Goal: Information Seeking & Learning: Learn about a topic

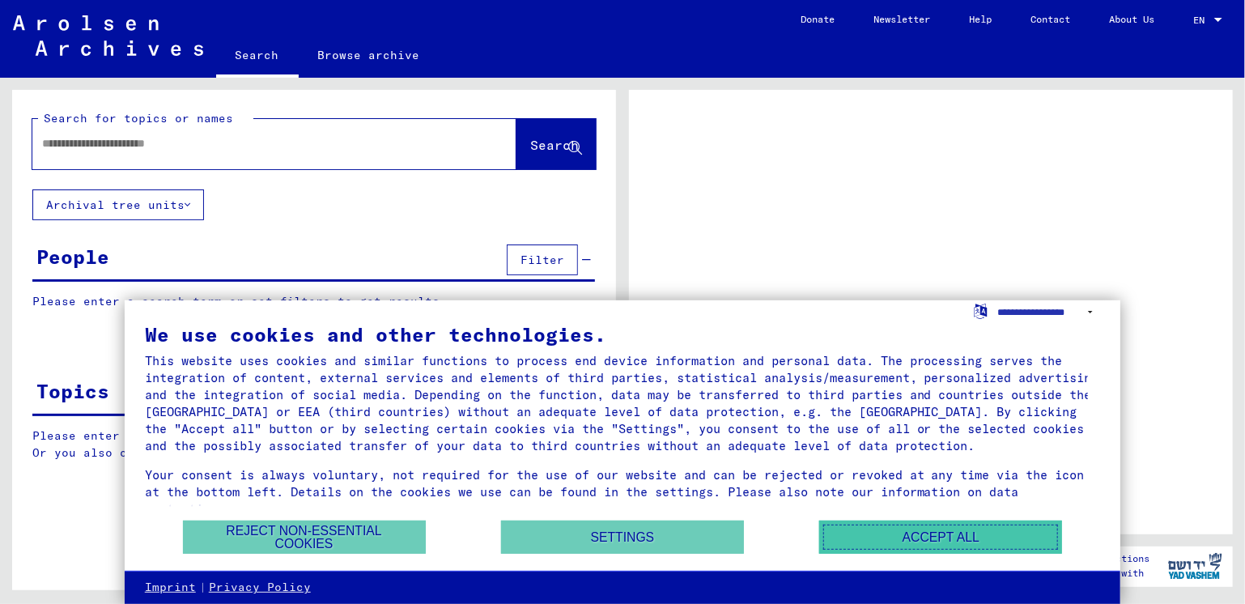
click at [911, 538] on button "Accept all" at bounding box center [940, 537] width 243 height 33
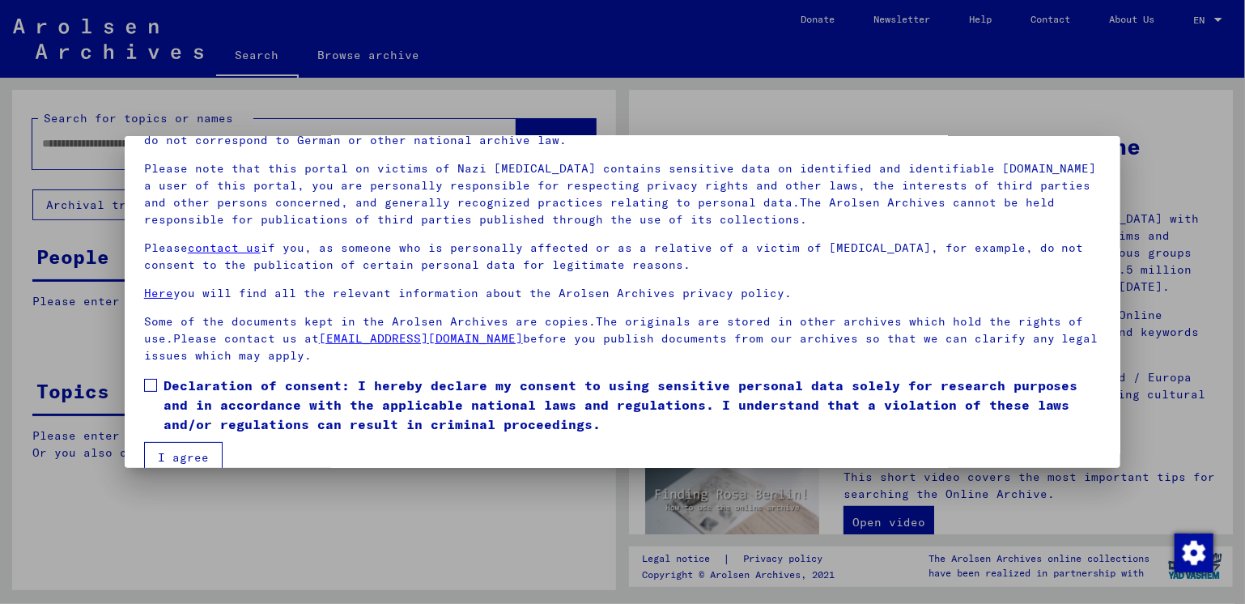
scroll to position [117, 0]
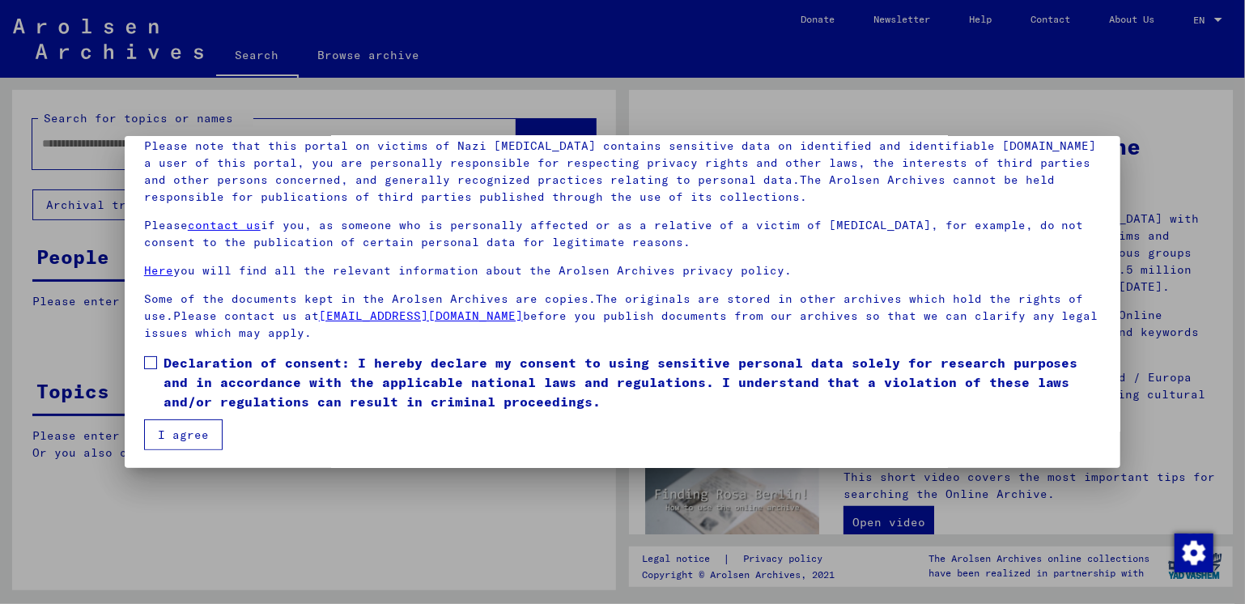
click at [147, 364] on span at bounding box center [150, 362] width 13 height 13
click at [168, 436] on button "I agree" at bounding box center [183, 434] width 79 height 31
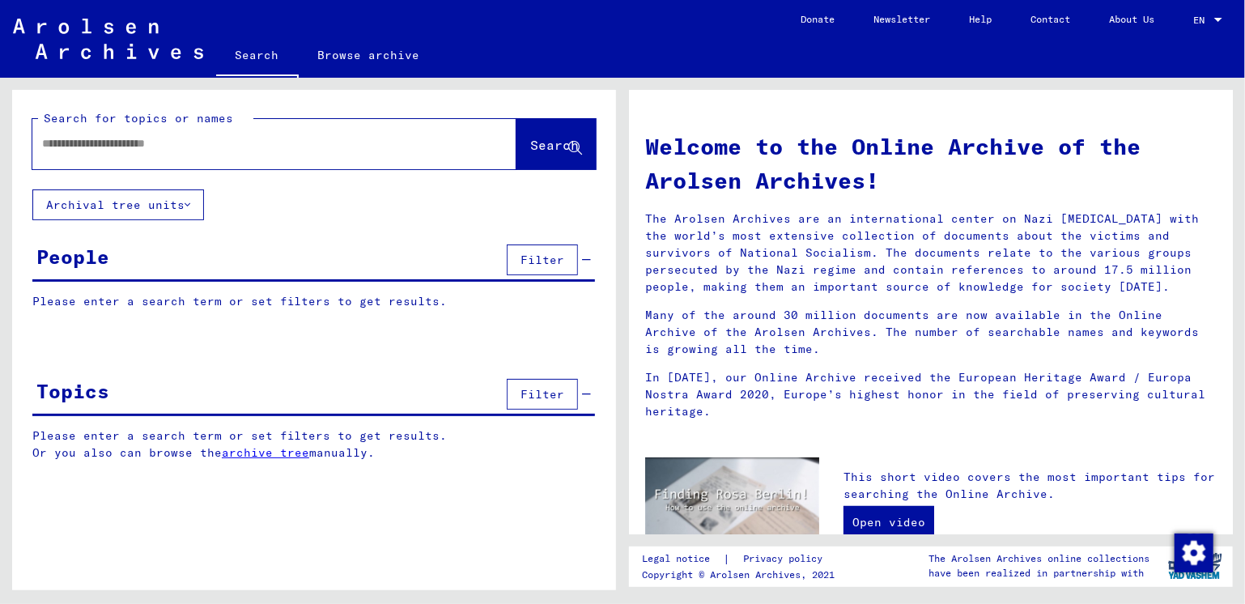
click at [358, 56] on link "Browse archive" at bounding box center [369, 55] width 141 height 39
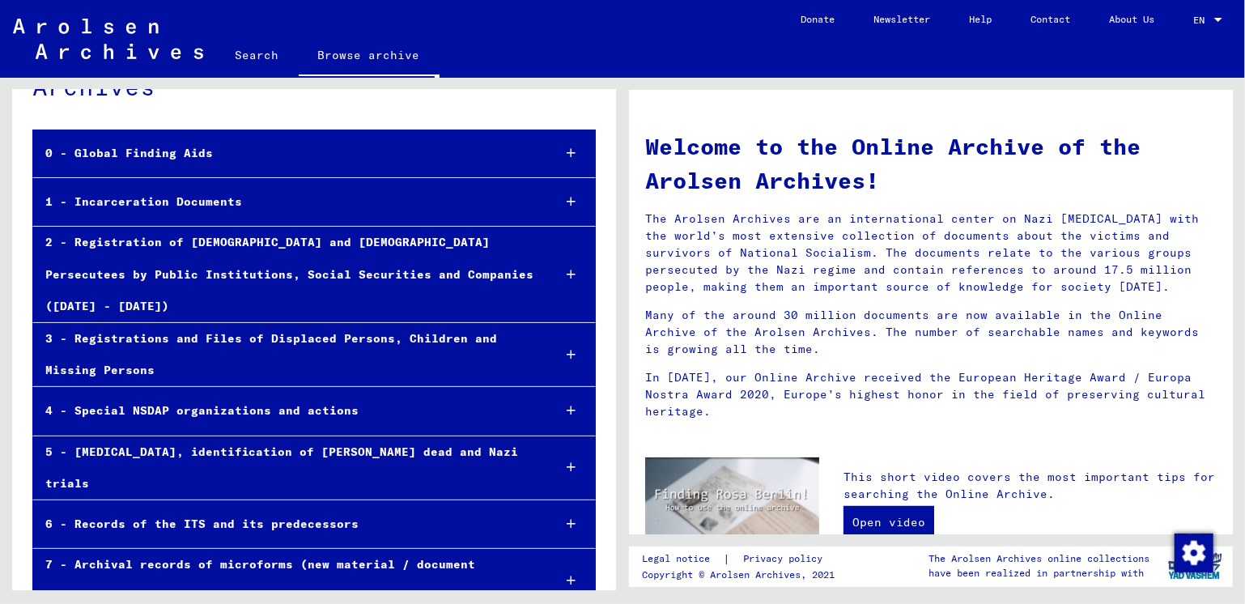
scroll to position [113, 0]
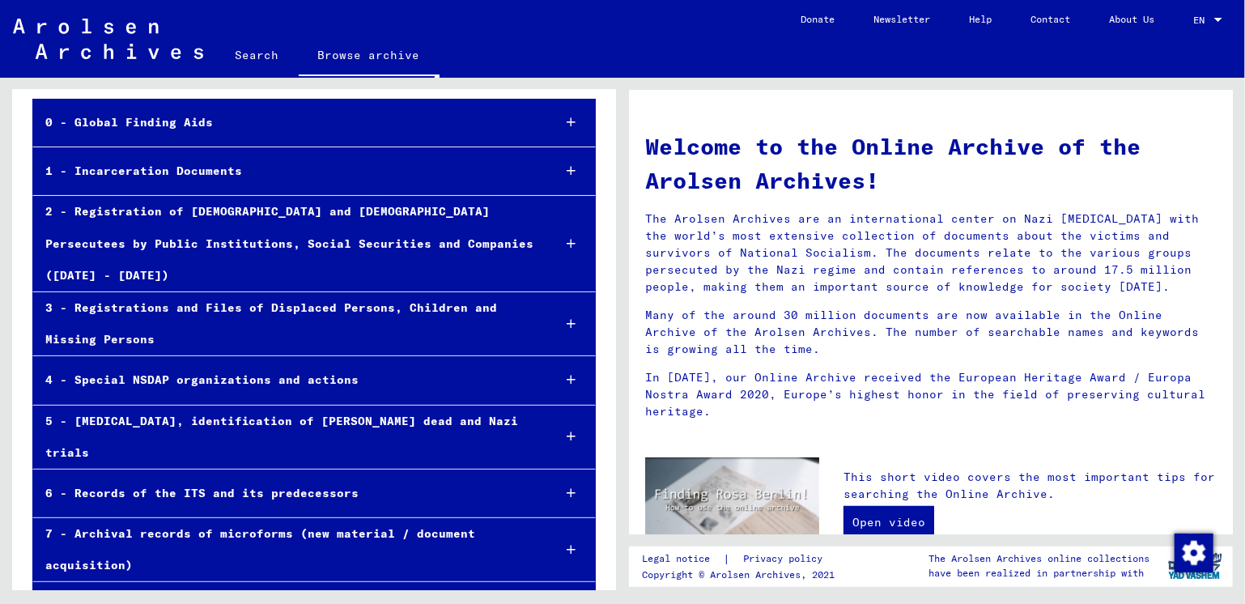
click at [567, 318] on icon at bounding box center [571, 323] width 9 height 11
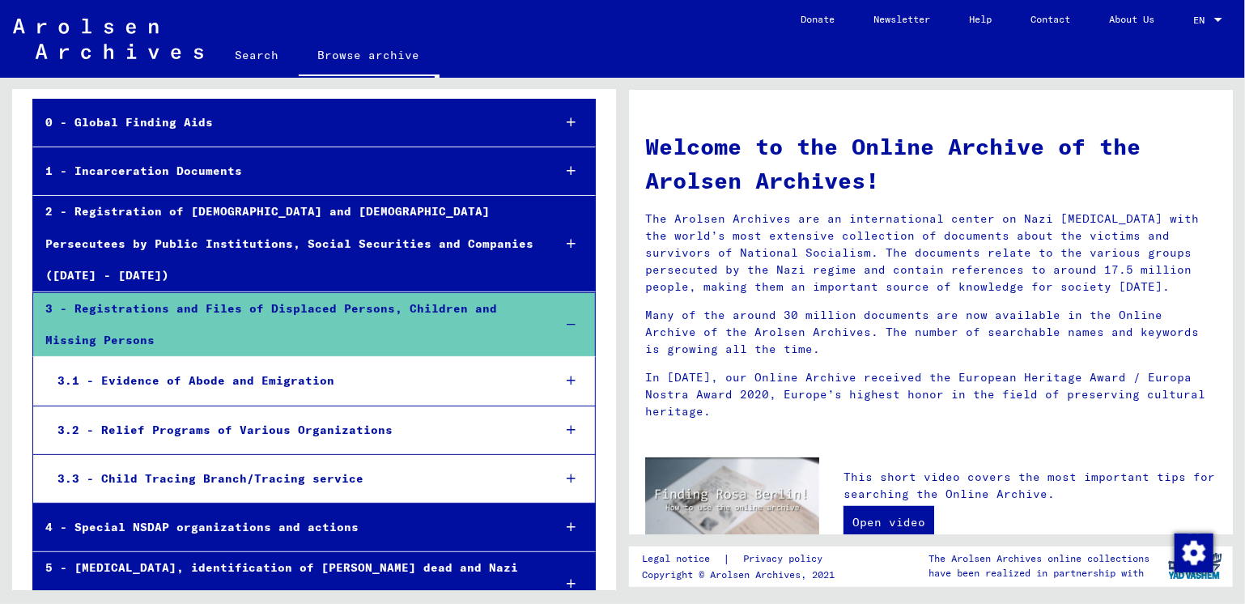
click at [567, 319] on icon at bounding box center [571, 324] width 9 height 11
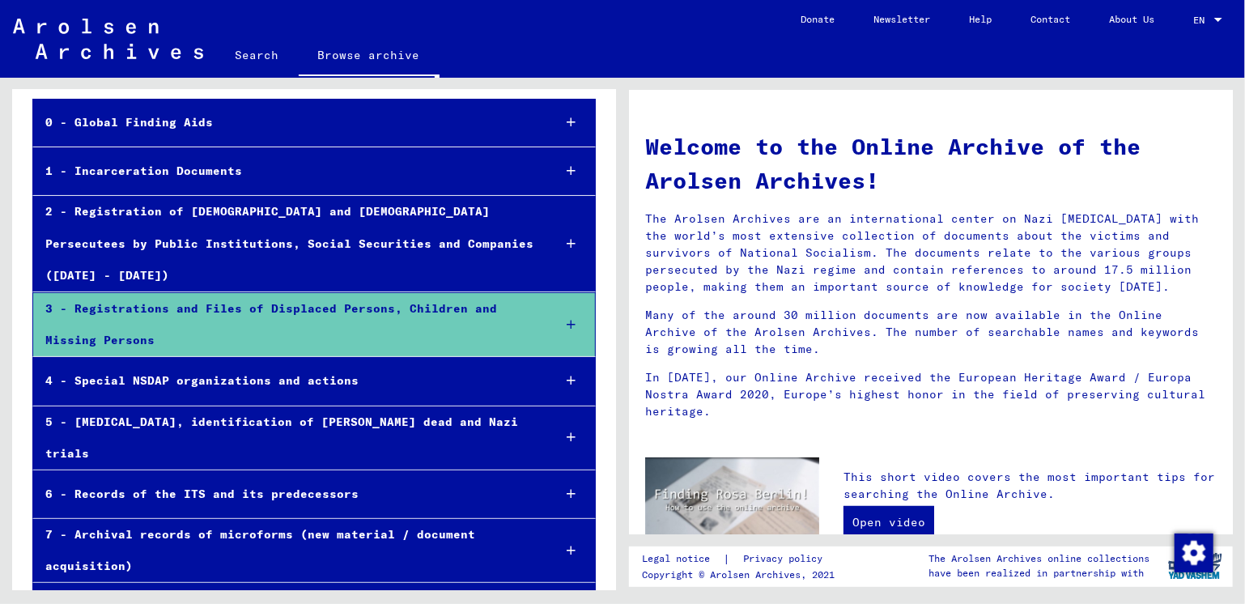
click at [567, 432] on icon at bounding box center [571, 437] width 9 height 11
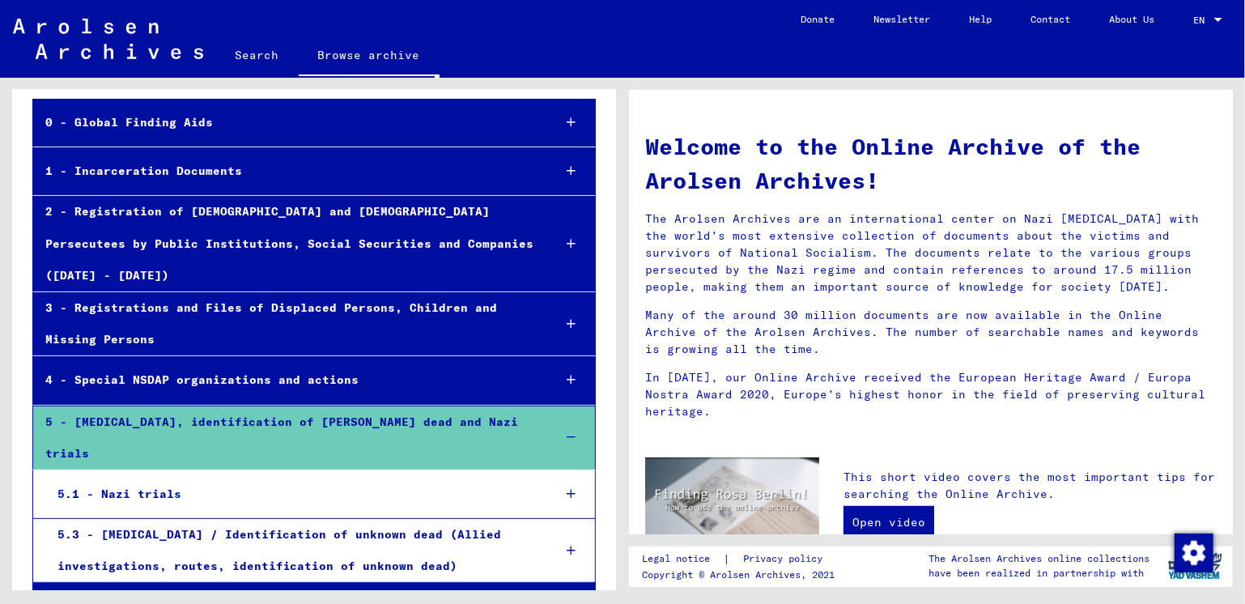
click at [567, 545] on icon at bounding box center [571, 550] width 9 height 11
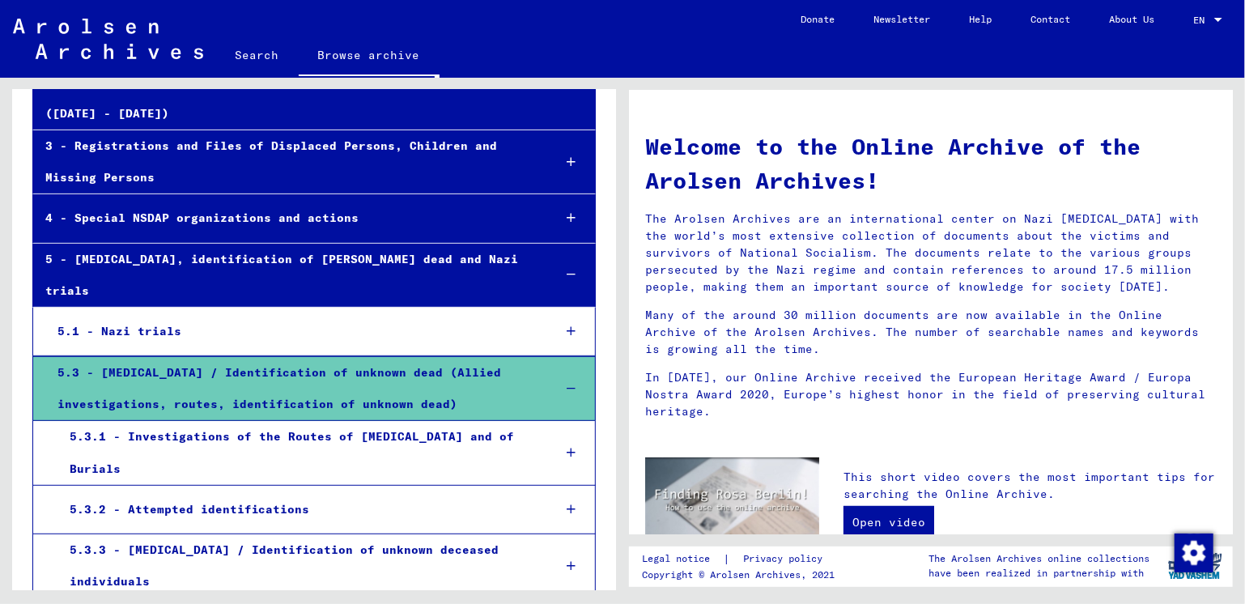
scroll to position [436, 0]
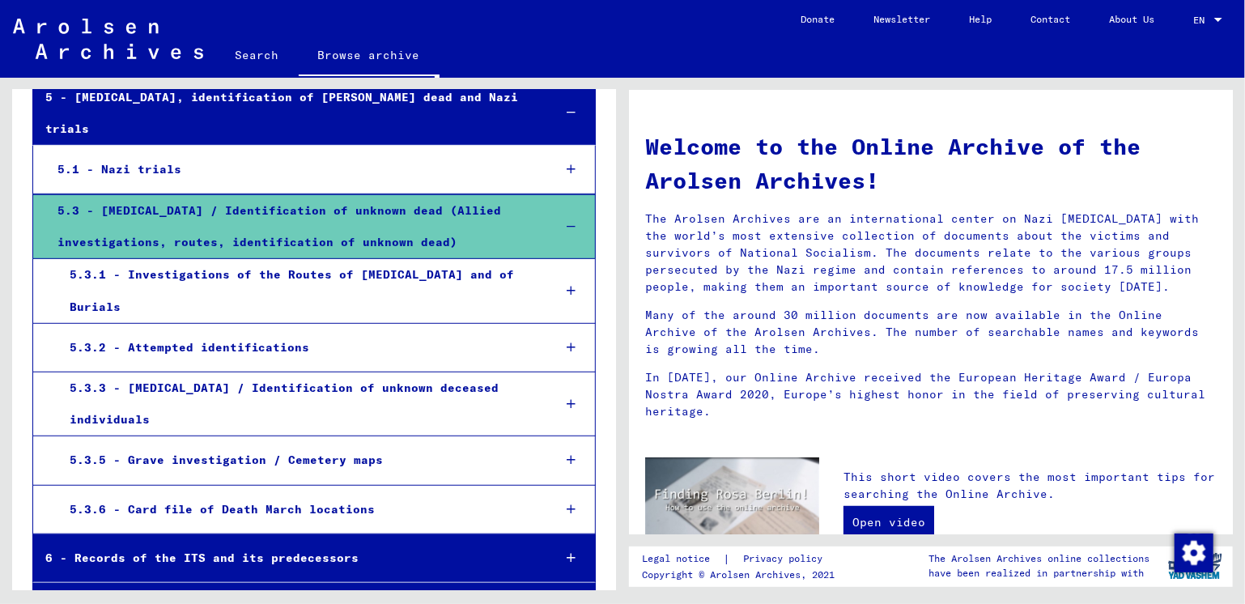
click at [567, 398] on icon at bounding box center [571, 403] width 9 height 11
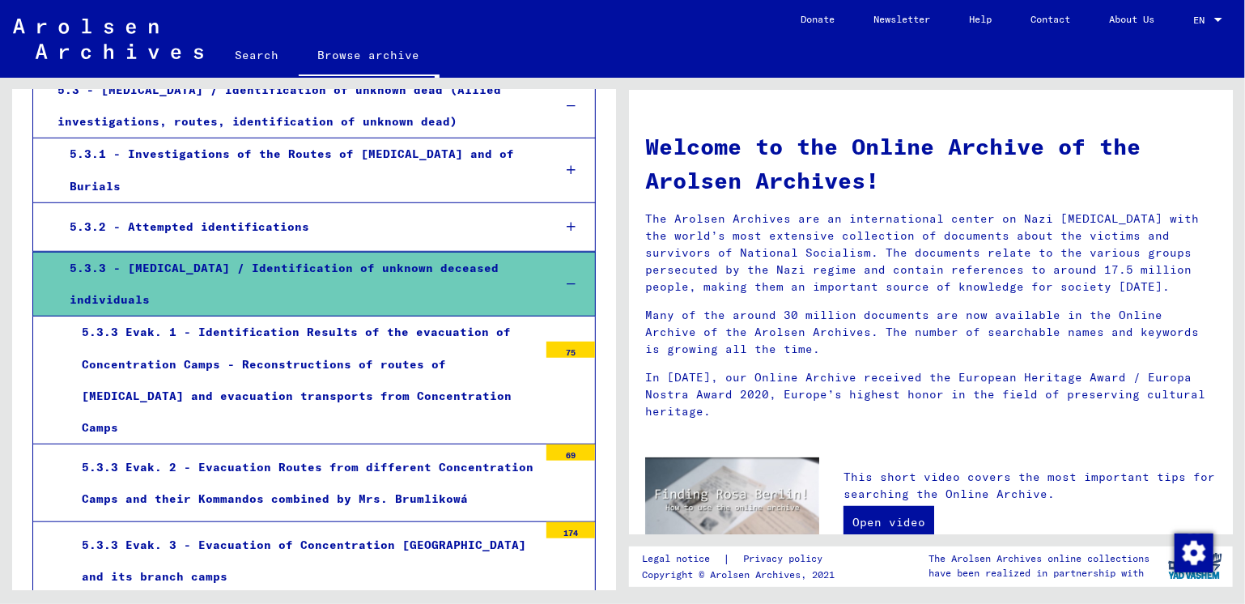
scroll to position [598, 0]
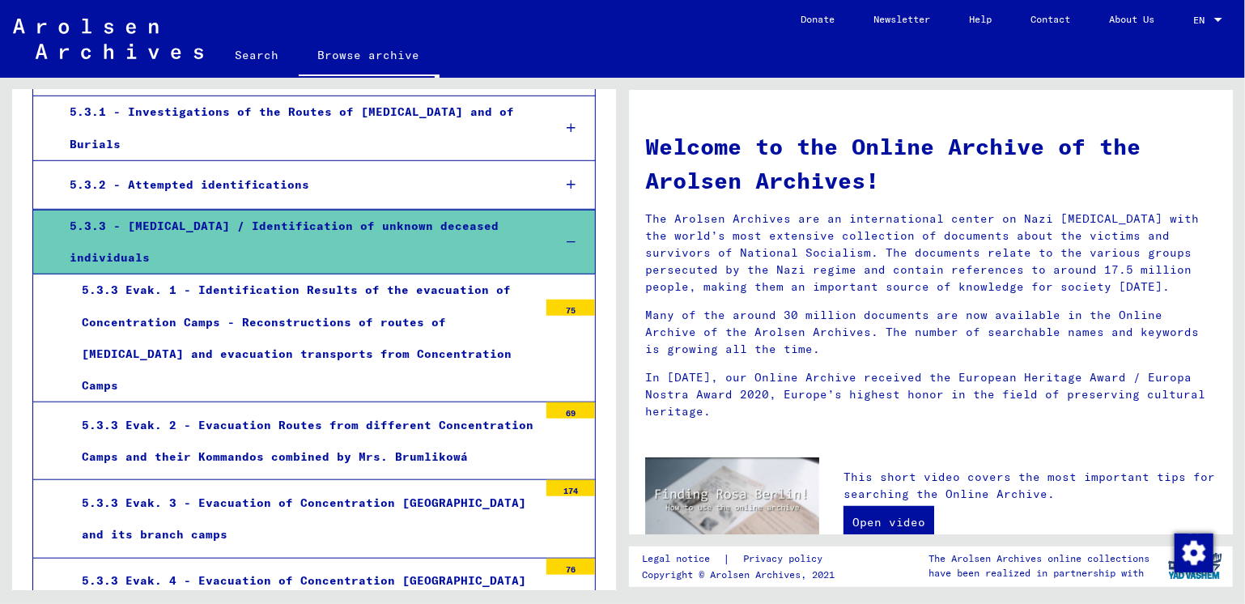
click at [563, 480] on div "174" at bounding box center [570, 488] width 49 height 16
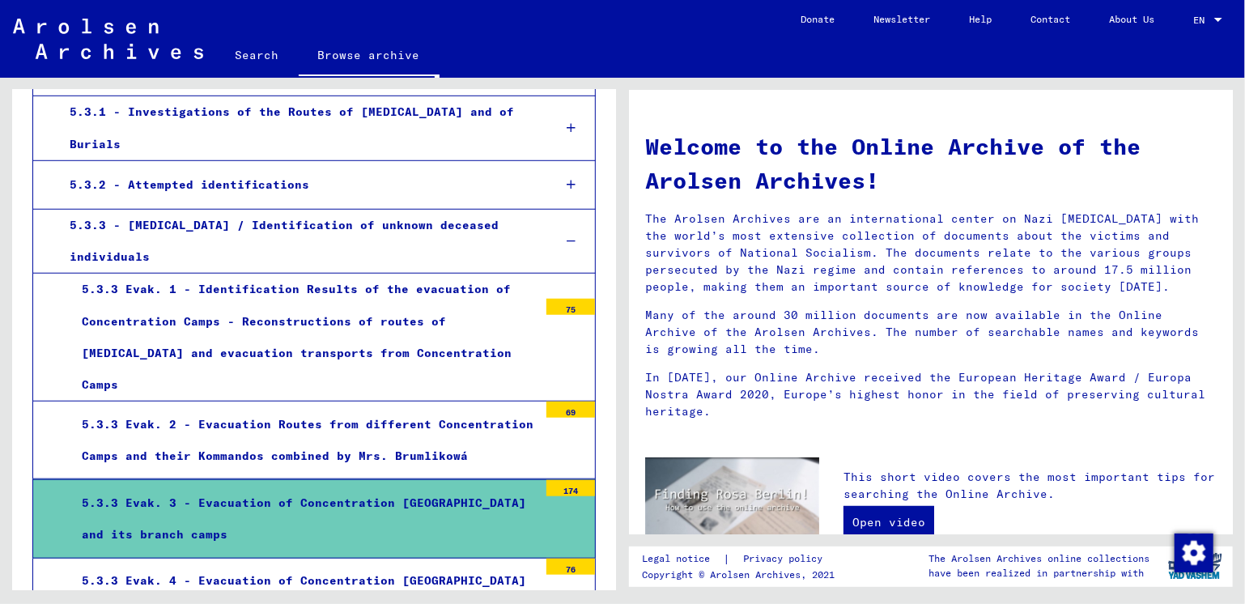
click at [432, 487] on div "5.3.3 Evak. 3 - Evacuation of Concentration [GEOGRAPHIC_DATA] and its branch ca…" at bounding box center [304, 518] width 469 height 63
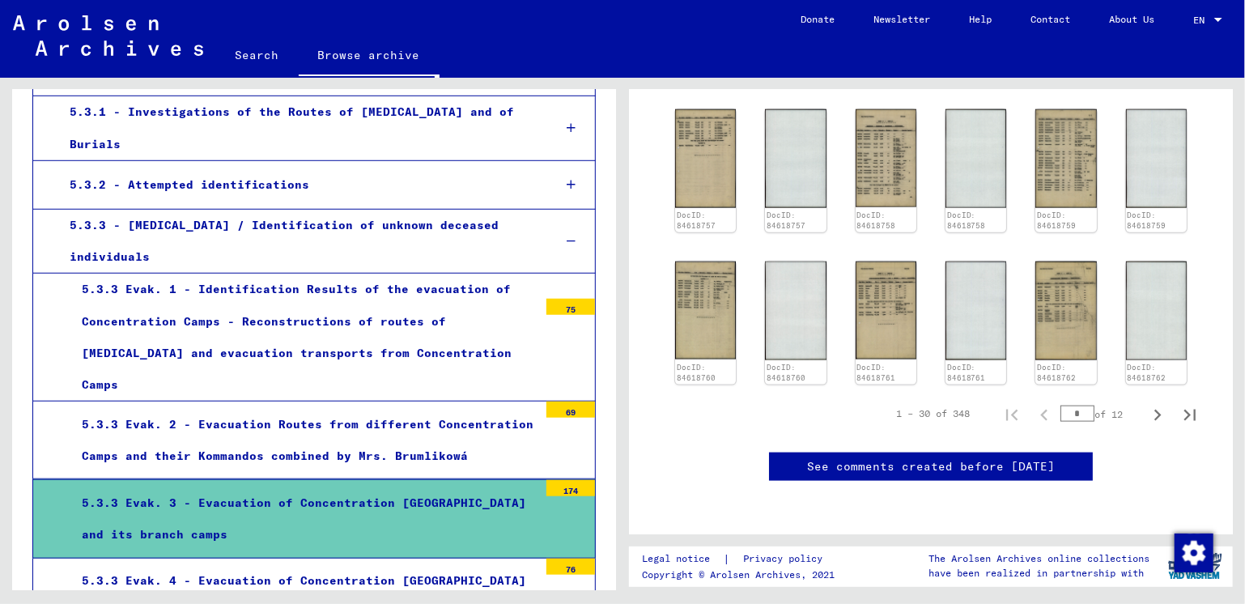
scroll to position [810, 0]
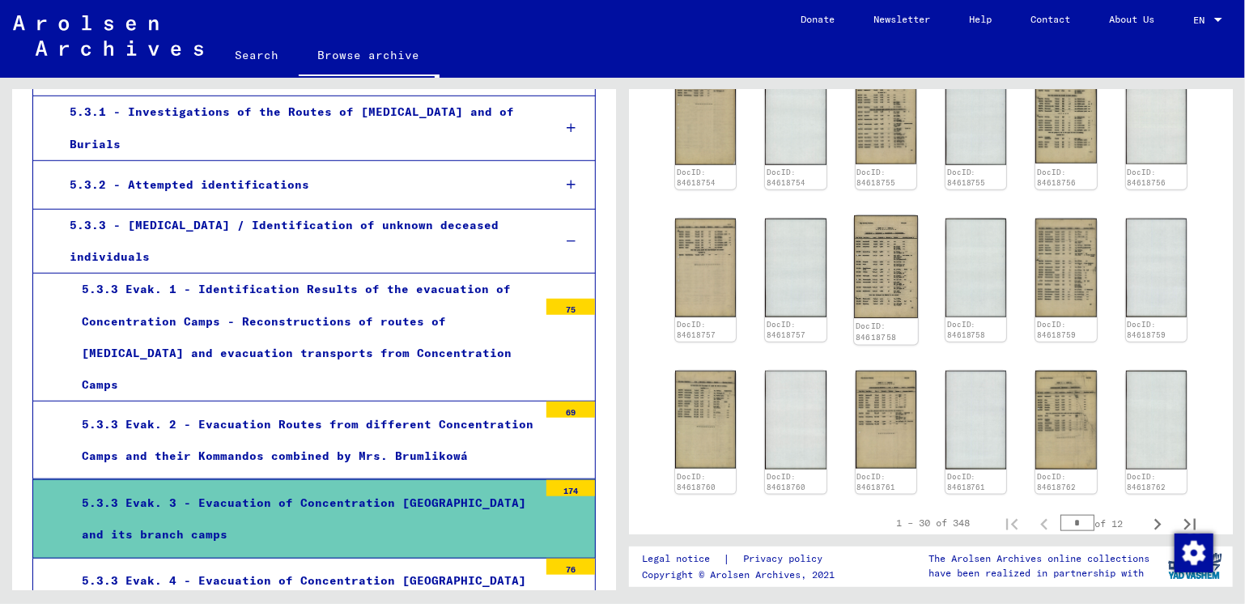
click at [878, 267] on img at bounding box center [886, 267] width 64 height 103
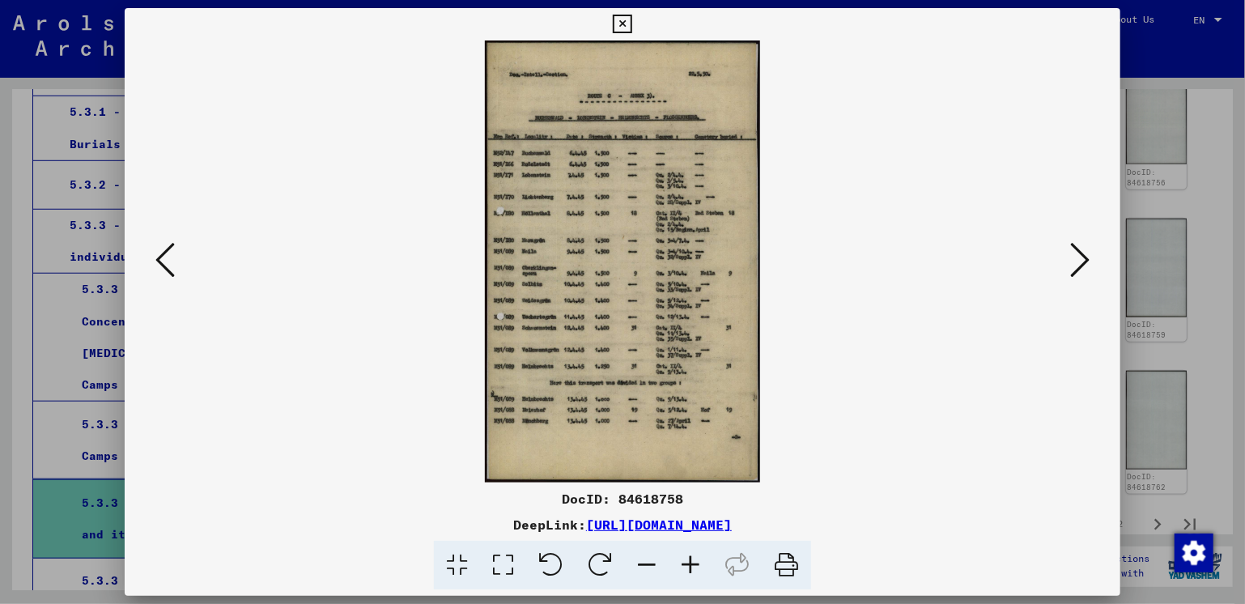
click at [648, 312] on img at bounding box center [623, 261] width 886 height 442
click at [689, 564] on icon at bounding box center [691, 565] width 44 height 49
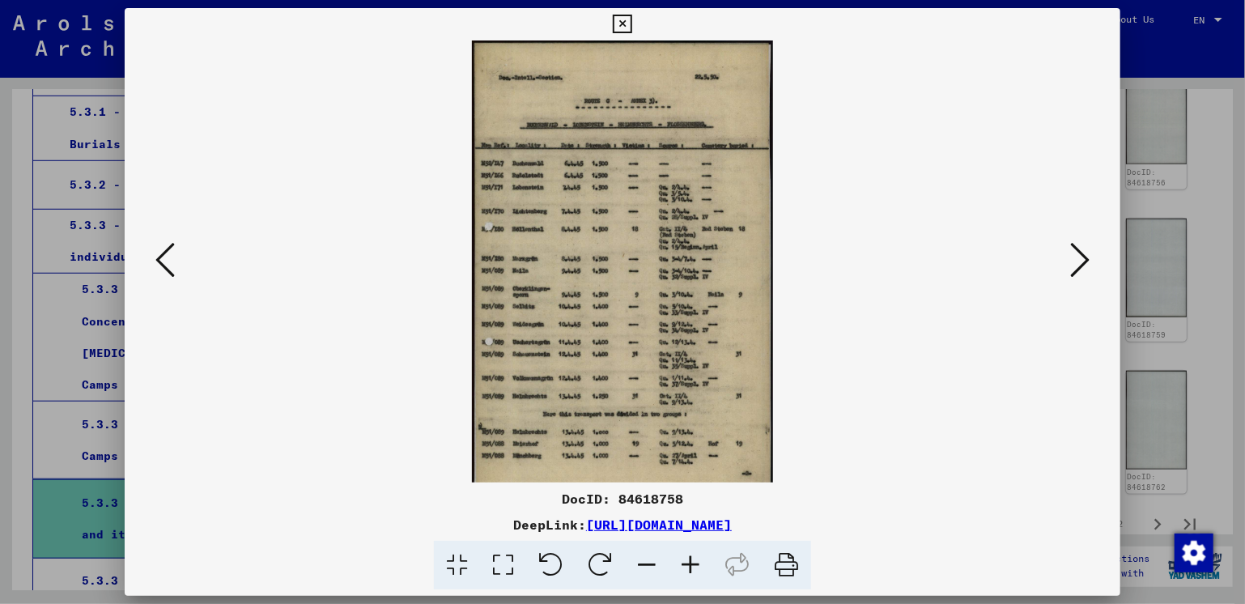
click at [689, 564] on icon at bounding box center [691, 565] width 44 height 49
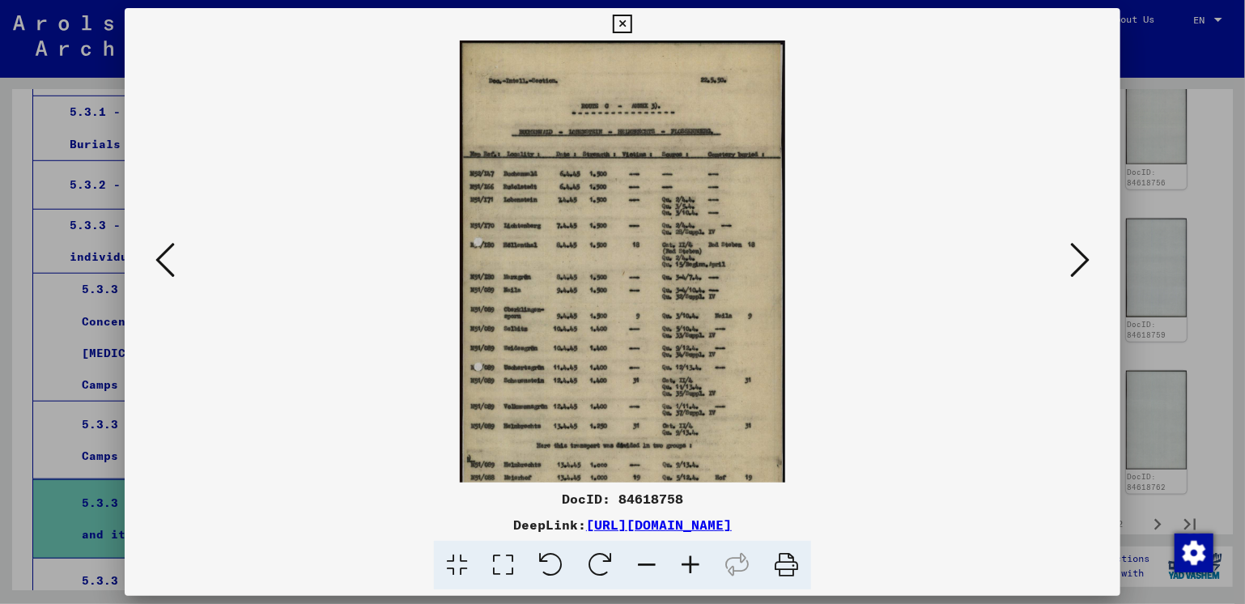
click at [689, 564] on icon at bounding box center [691, 565] width 44 height 49
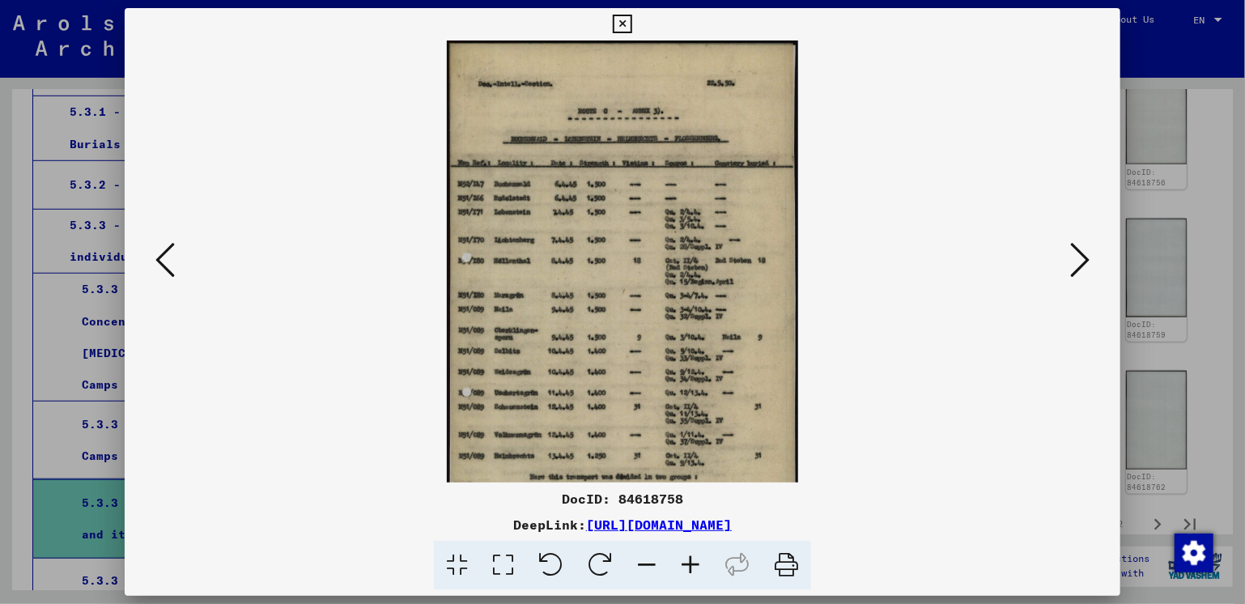
click at [689, 564] on icon at bounding box center [691, 565] width 44 height 49
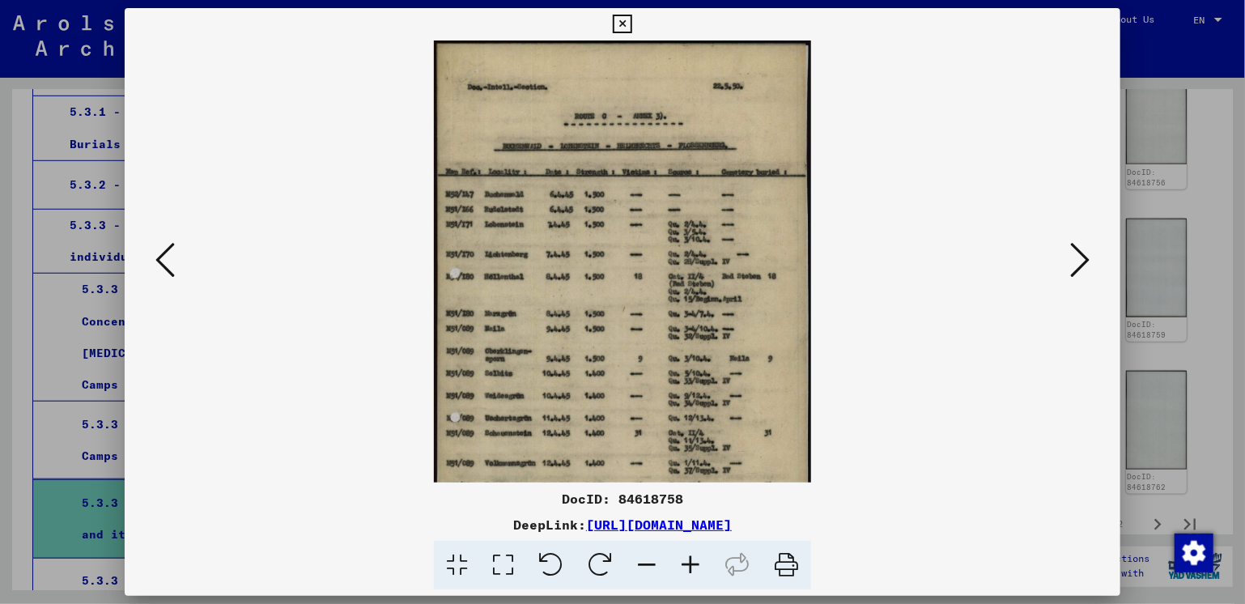
click at [689, 564] on icon at bounding box center [691, 565] width 44 height 49
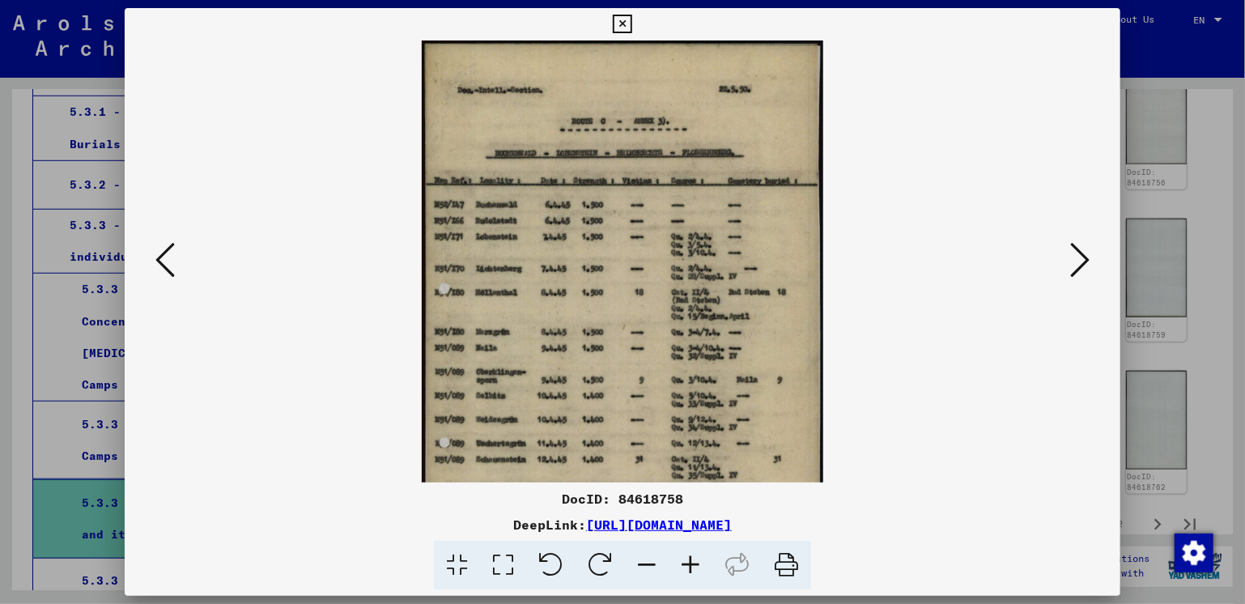
click at [689, 564] on icon at bounding box center [691, 565] width 44 height 49
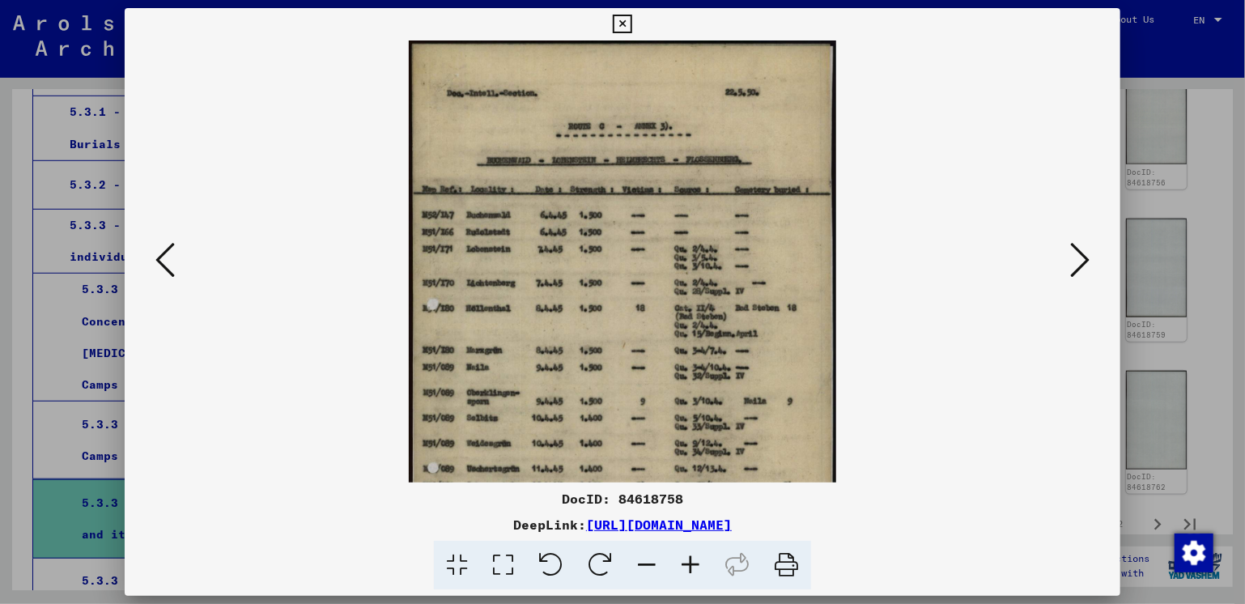
click at [689, 564] on icon at bounding box center [691, 565] width 44 height 49
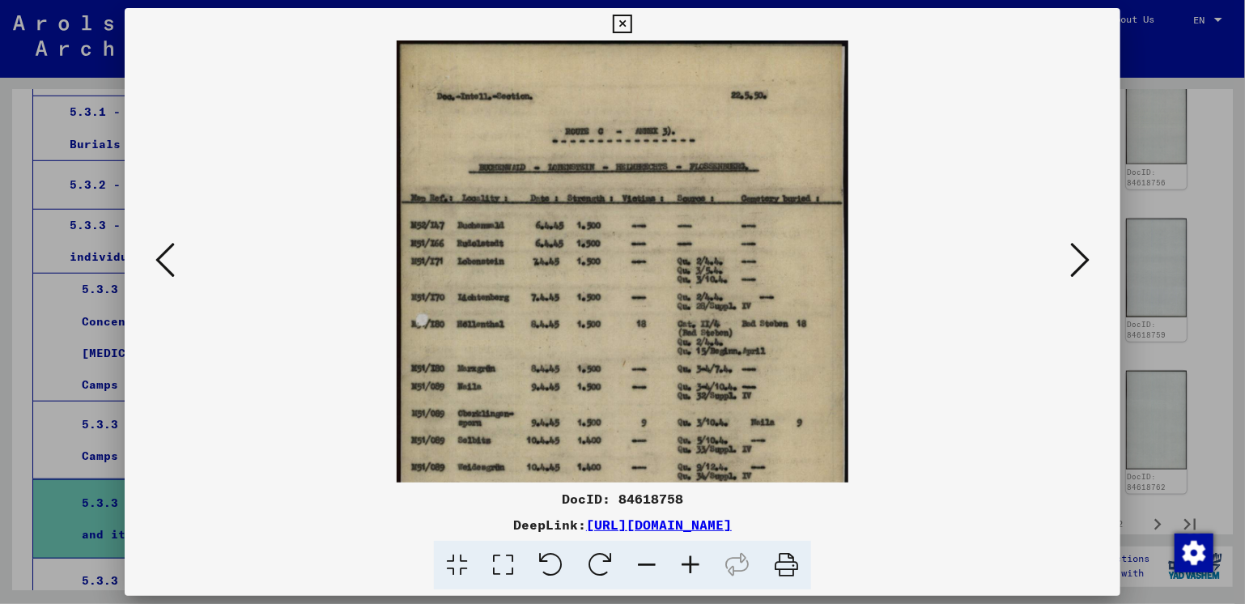
click at [689, 564] on icon at bounding box center [691, 565] width 44 height 49
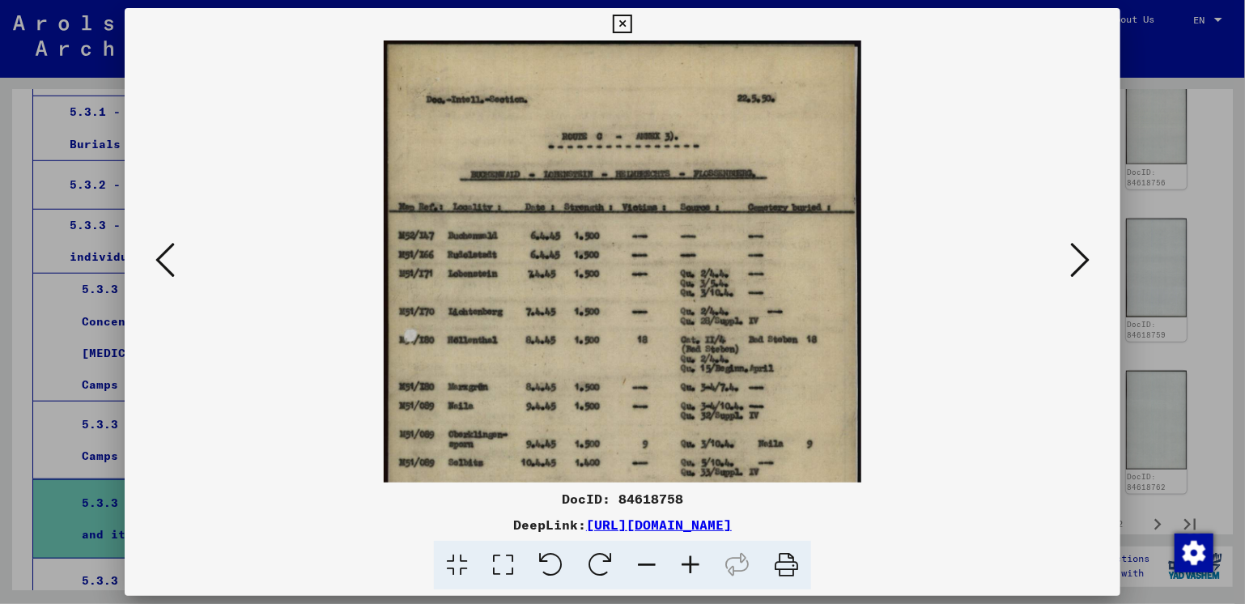
click at [689, 564] on icon at bounding box center [691, 565] width 44 height 49
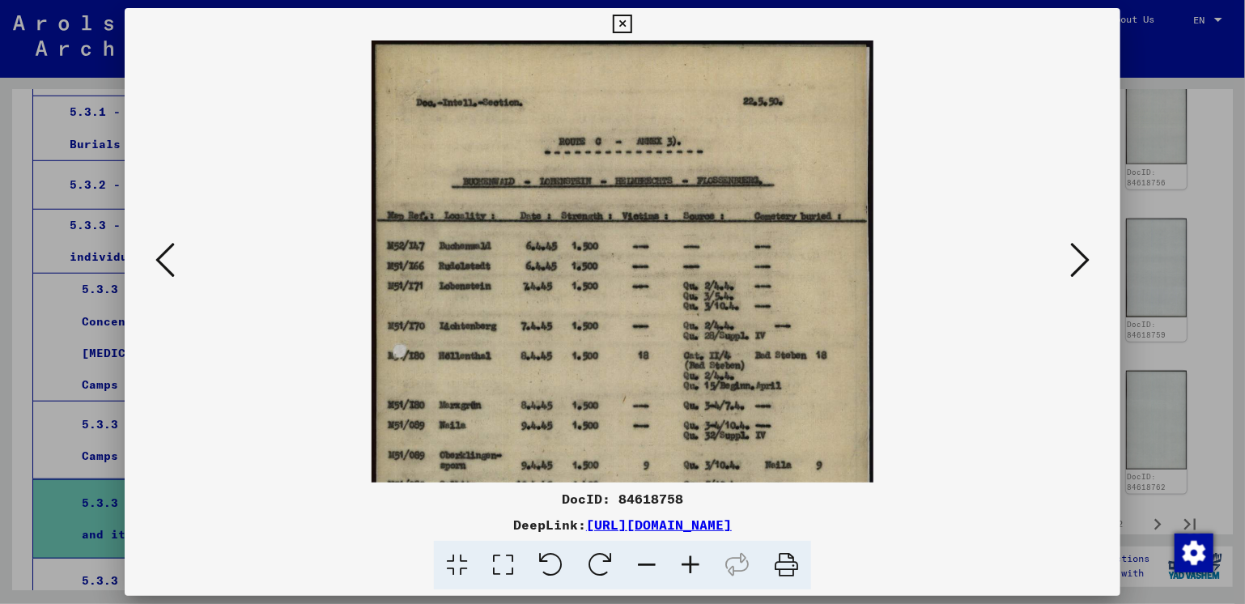
click at [689, 564] on icon at bounding box center [691, 565] width 44 height 49
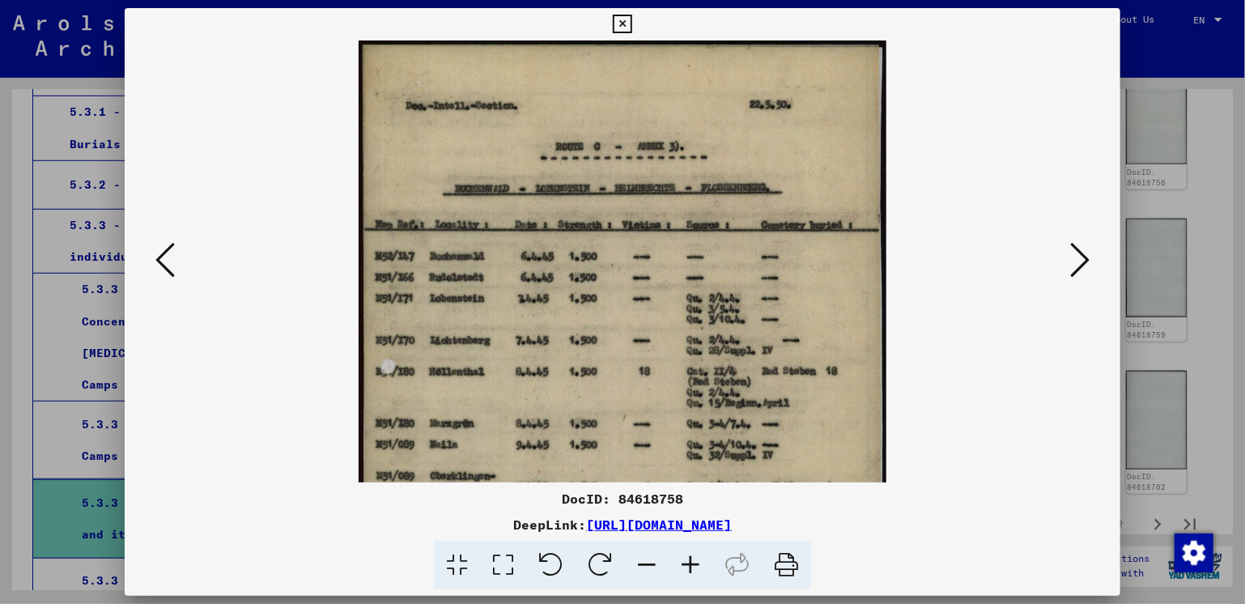
click at [689, 564] on icon at bounding box center [691, 565] width 44 height 49
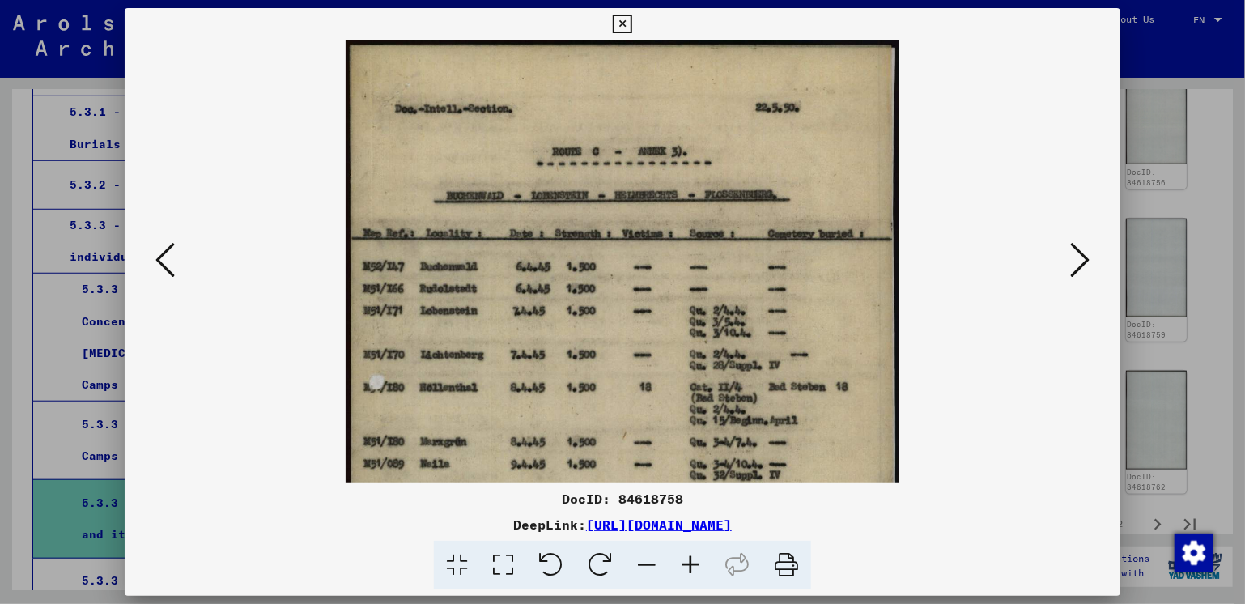
click at [689, 564] on icon at bounding box center [691, 565] width 44 height 49
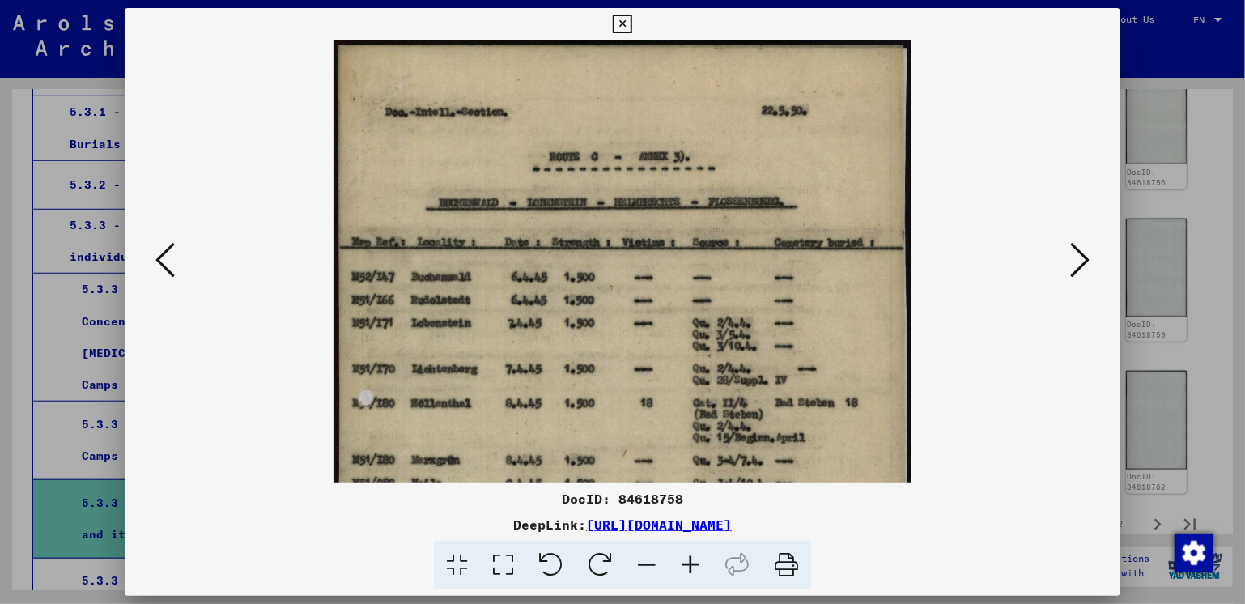
click at [1081, 259] on icon at bounding box center [1079, 259] width 19 height 39
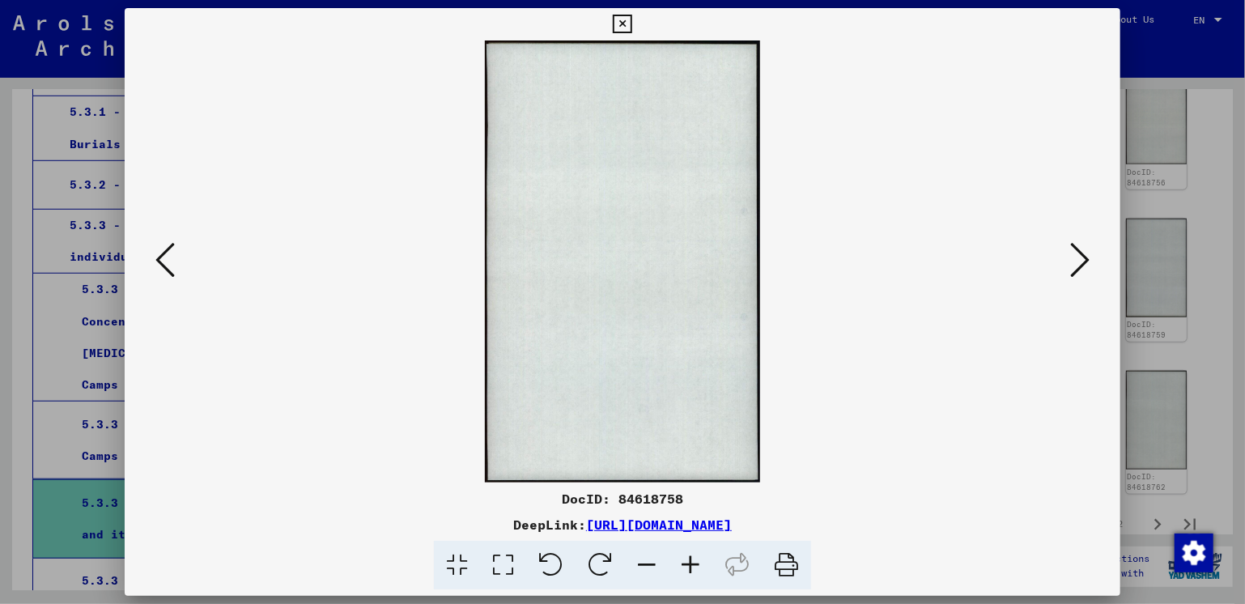
click at [160, 263] on icon at bounding box center [164, 259] width 19 height 39
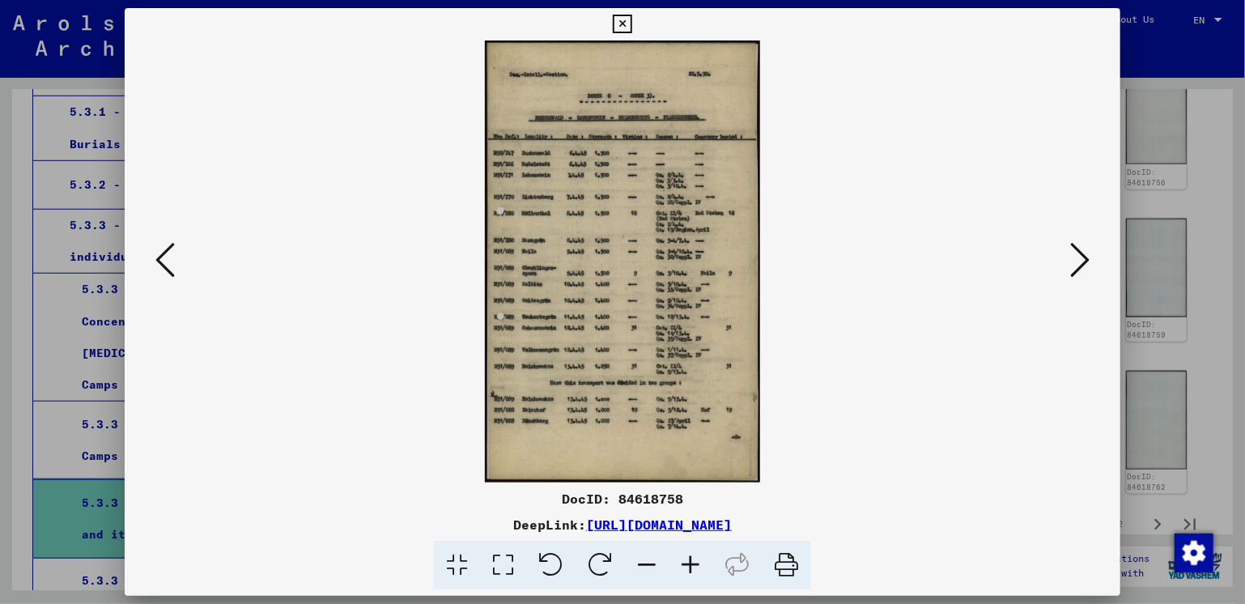
click at [499, 563] on icon at bounding box center [503, 565] width 46 height 49
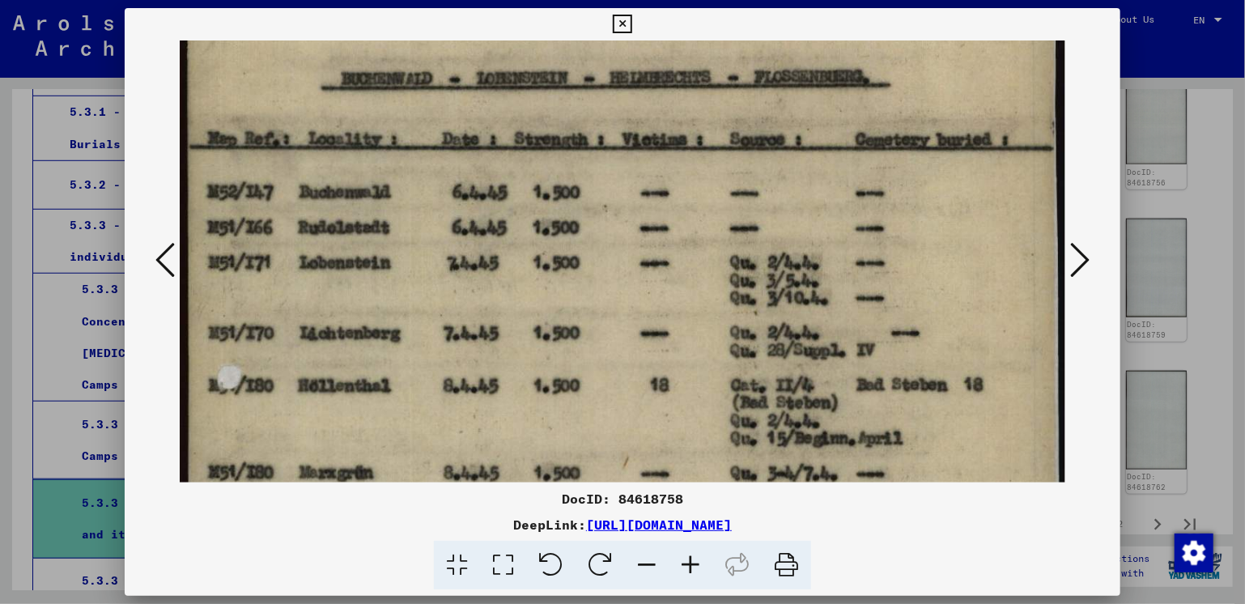
scroll to position [220, 0]
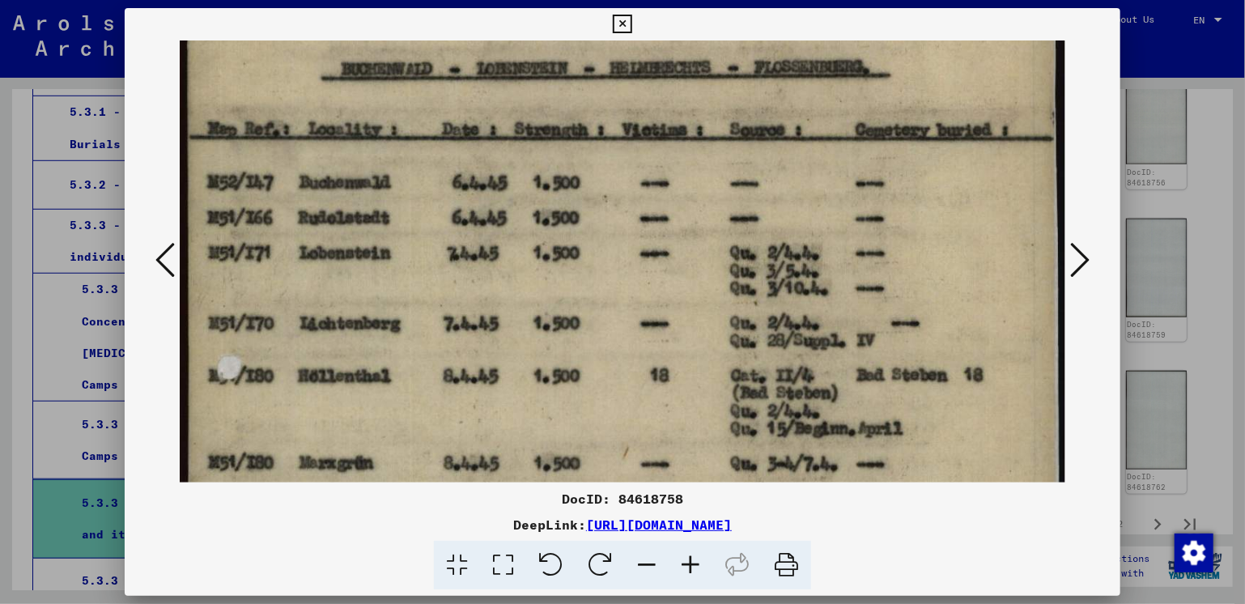
drag, startPoint x: 694, startPoint y: 364, endPoint x: 670, endPoint y: 172, distance: 193.3
click at [670, 172] on img at bounding box center [623, 530] width 886 height 1421
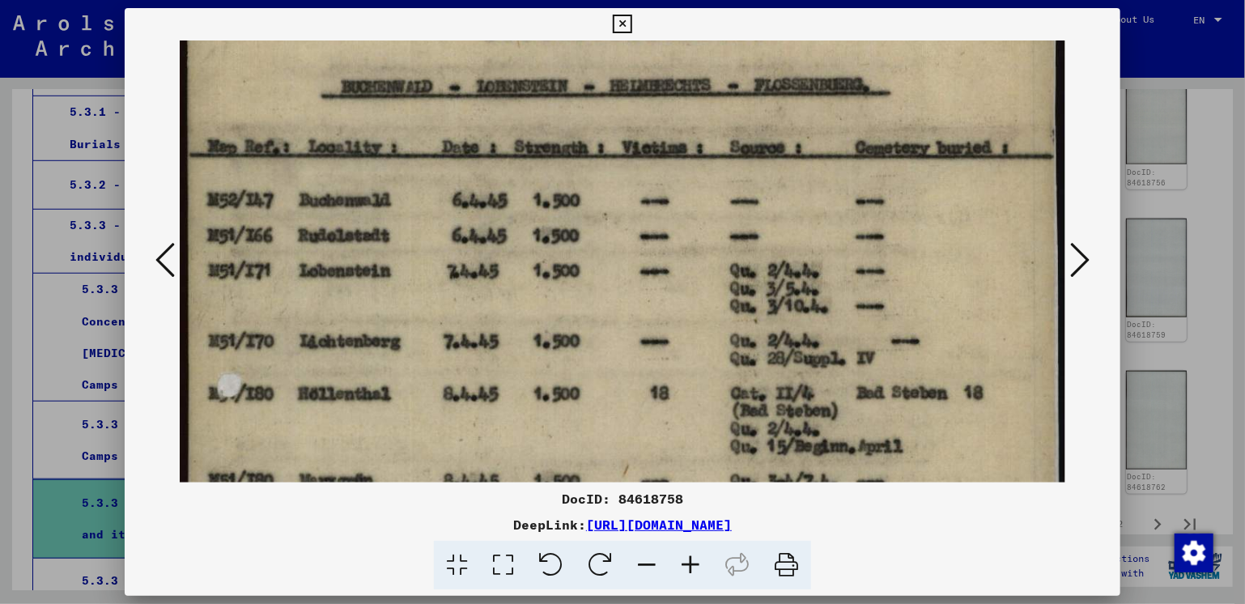
drag, startPoint x: 670, startPoint y: 416, endPoint x: 663, endPoint y: 433, distance: 18.5
click at [661, 439] on img at bounding box center [623, 548] width 886 height 1421
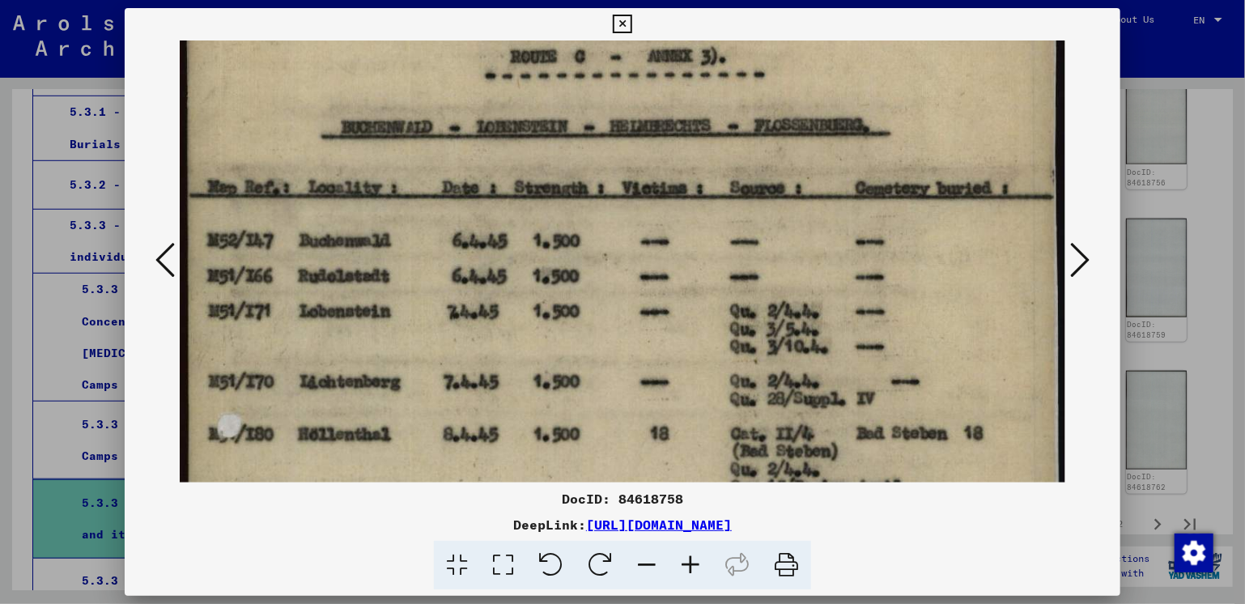
drag, startPoint x: 674, startPoint y: 363, endPoint x: 678, endPoint y: 409, distance: 46.4
click at [678, 409] on img at bounding box center [623, 589] width 886 height 1421
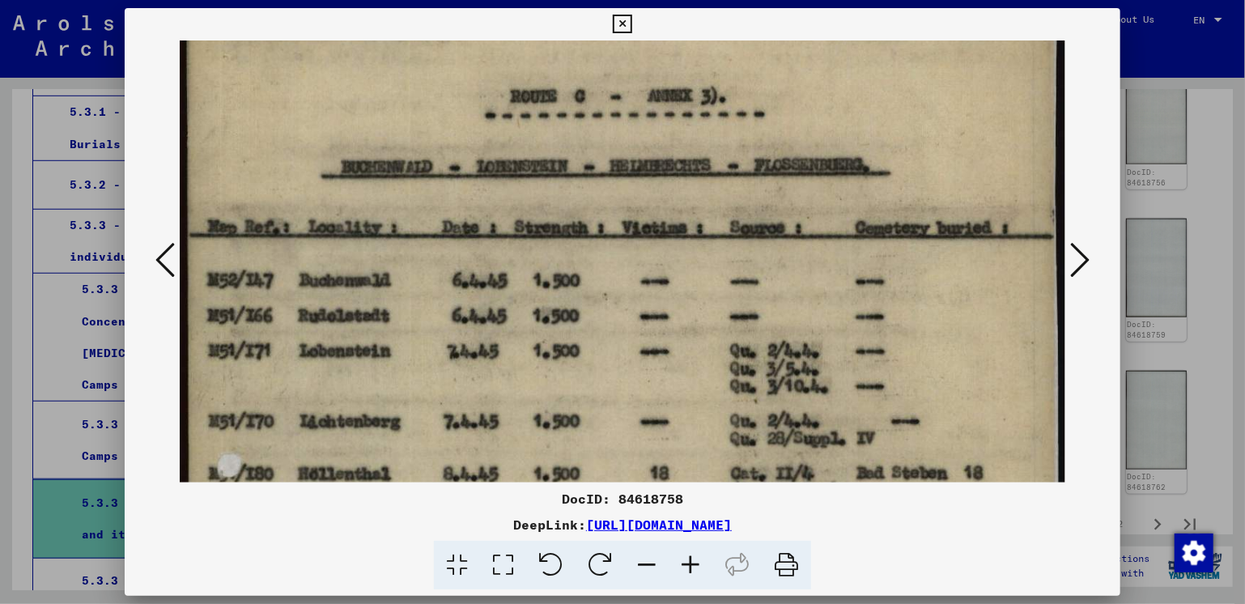
scroll to position [130, 0]
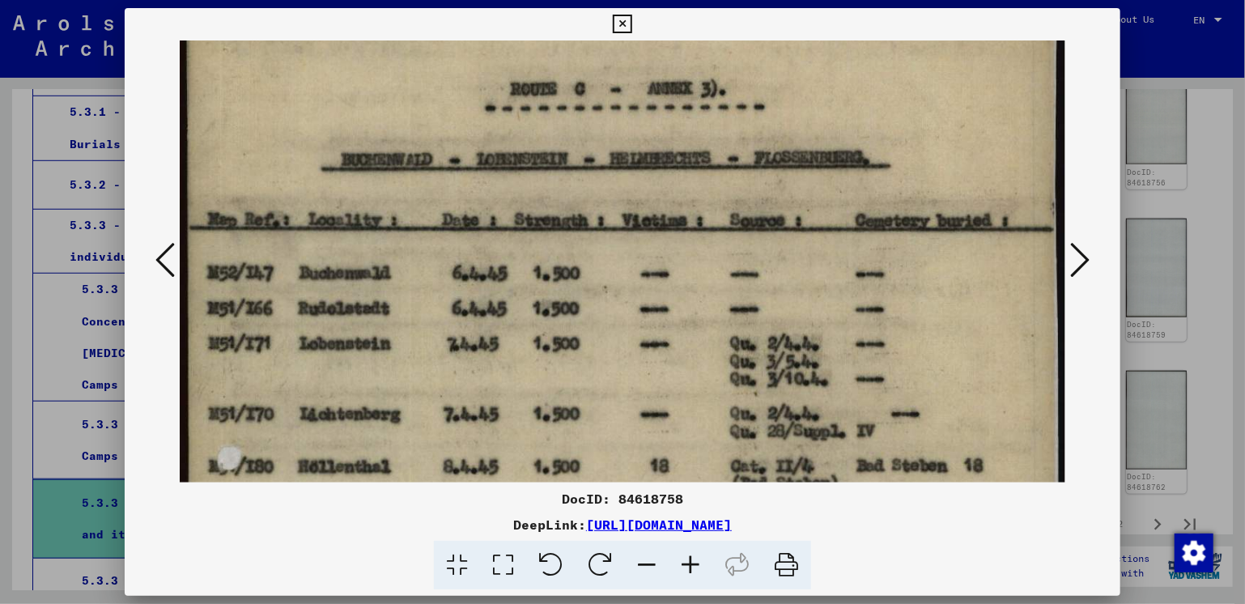
drag, startPoint x: 631, startPoint y: 210, endPoint x: 625, endPoint y: 247, distance: 37.7
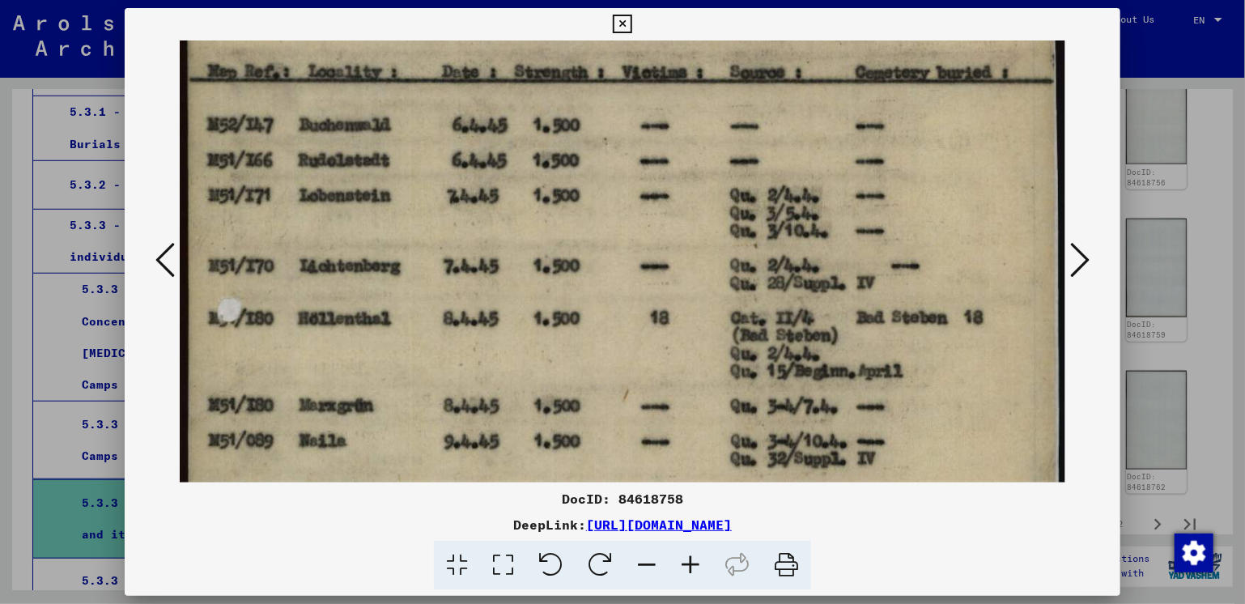
scroll to position [283, 0]
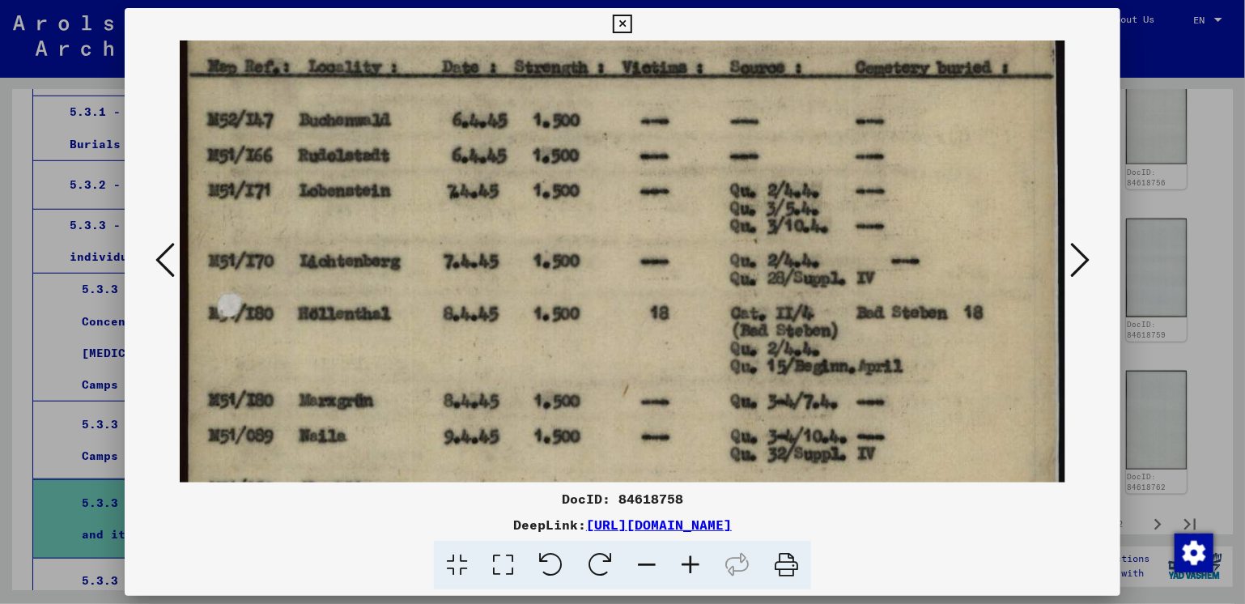
drag, startPoint x: 643, startPoint y: 413, endPoint x: 626, endPoint y: 260, distance: 154.0
click at [626, 260] on img at bounding box center [623, 468] width 886 height 1421
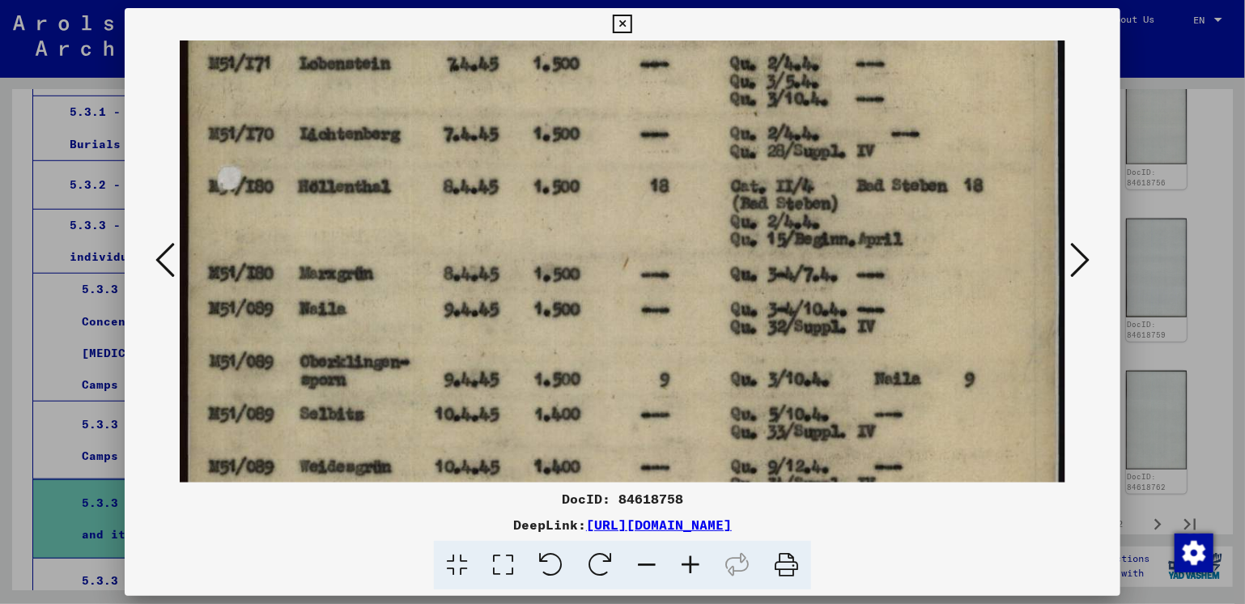
scroll to position [419, 0]
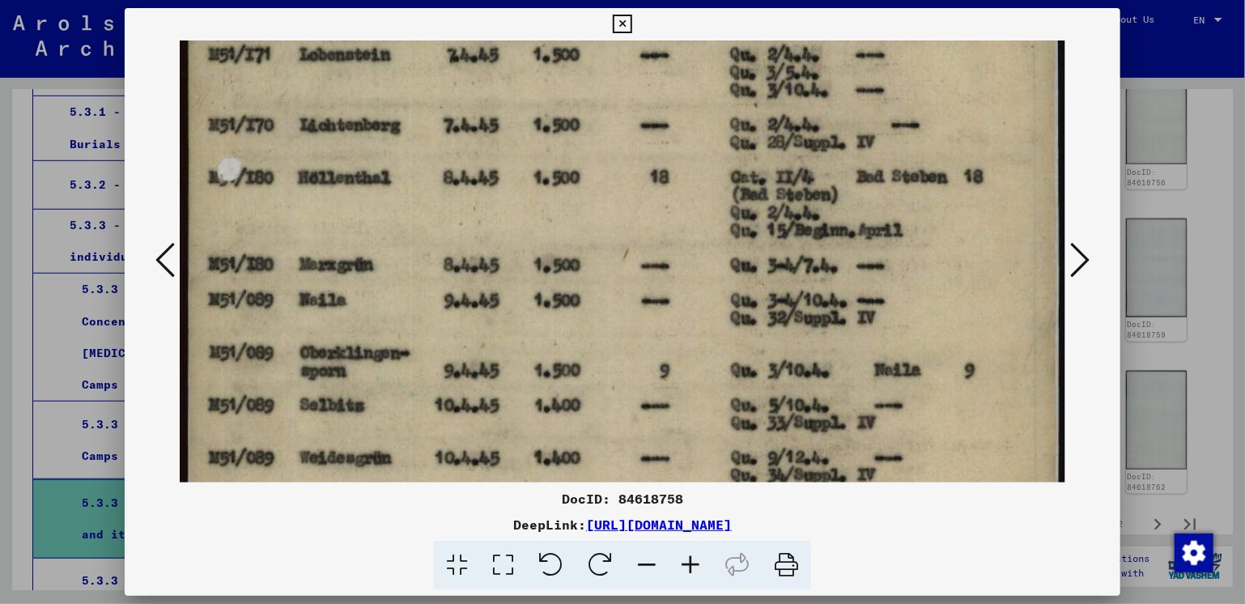
drag, startPoint x: 644, startPoint y: 400, endPoint x: 632, endPoint y: 268, distance: 132.4
click at [632, 268] on img at bounding box center [623, 332] width 886 height 1421
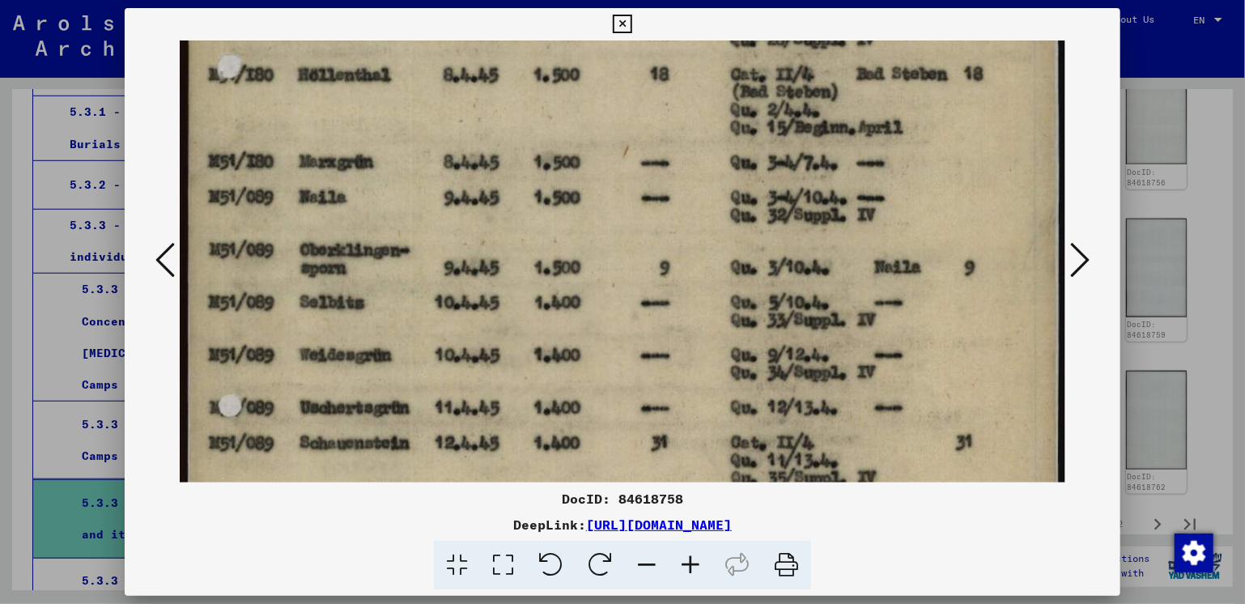
scroll to position [535, 0]
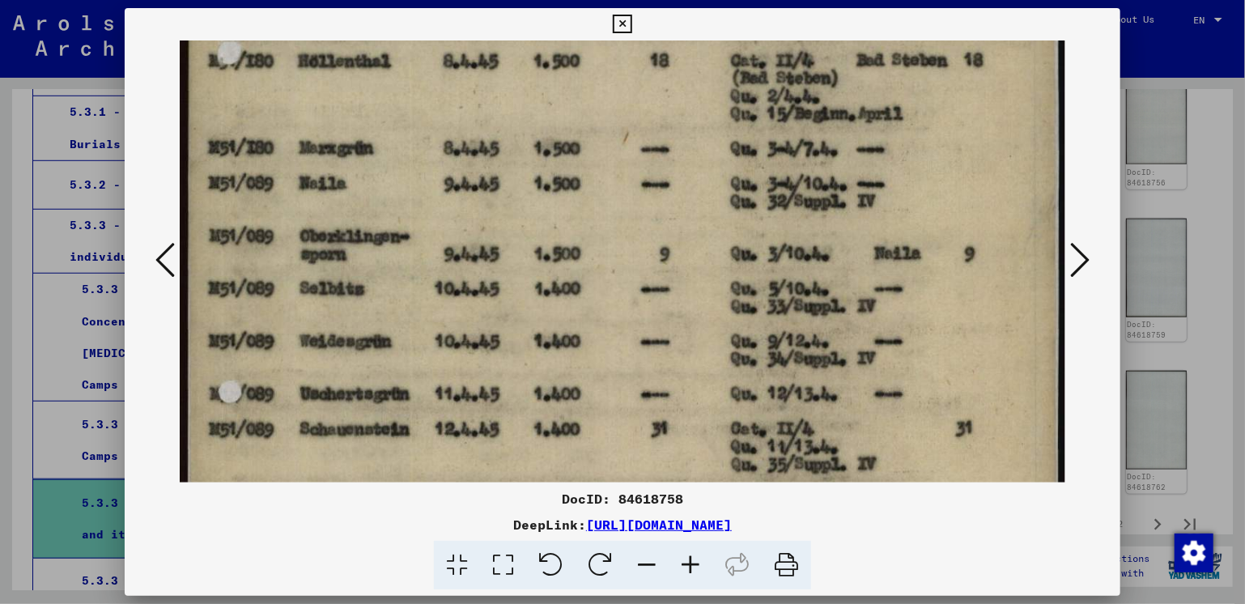
drag, startPoint x: 624, startPoint y: 369, endPoint x: 614, endPoint y: 259, distance: 110.5
click at [614, 259] on img at bounding box center [623, 215] width 886 height 1421
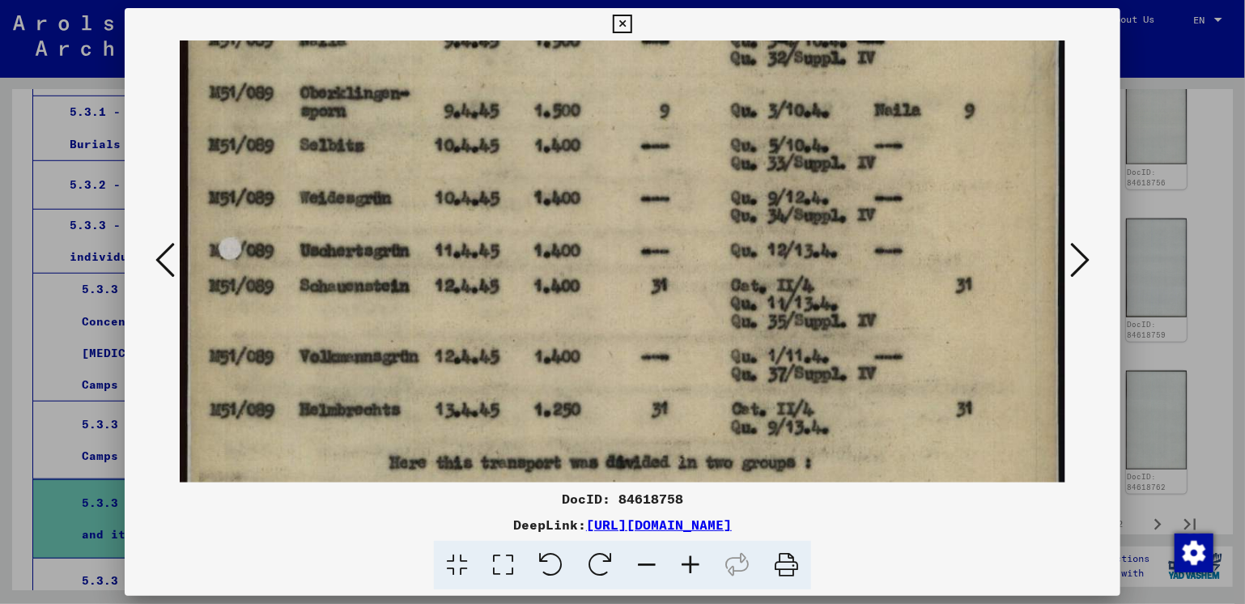
scroll to position [692, 0]
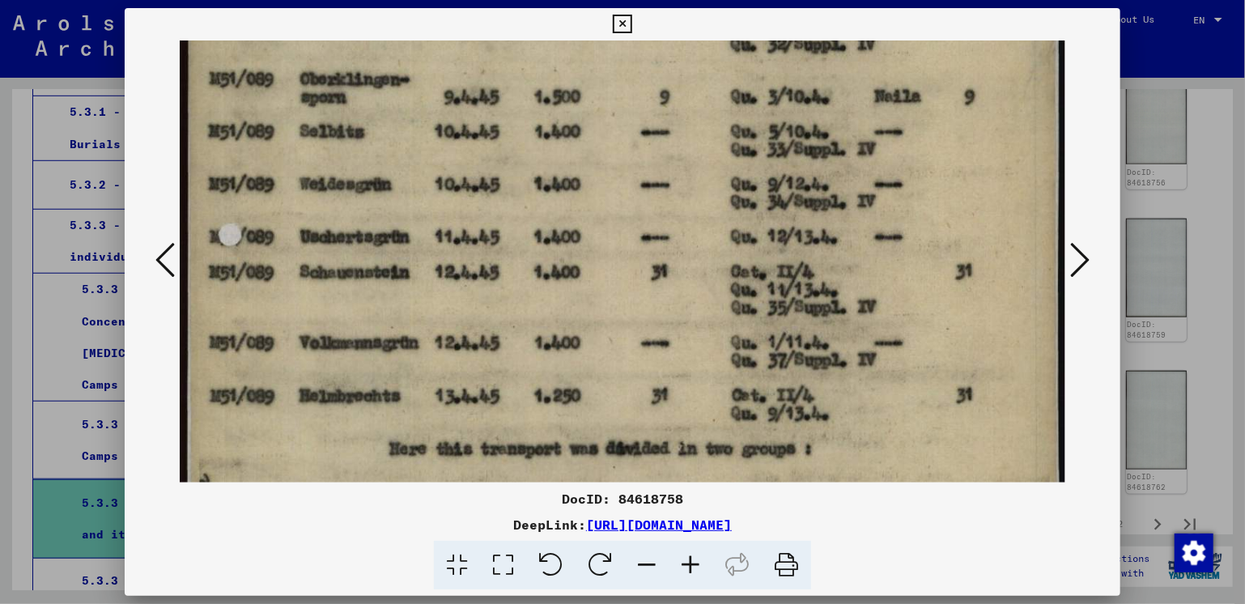
drag, startPoint x: 629, startPoint y: 398, endPoint x: 619, endPoint y: 250, distance: 147.7
click at [619, 250] on img at bounding box center [623, 58] width 886 height 1421
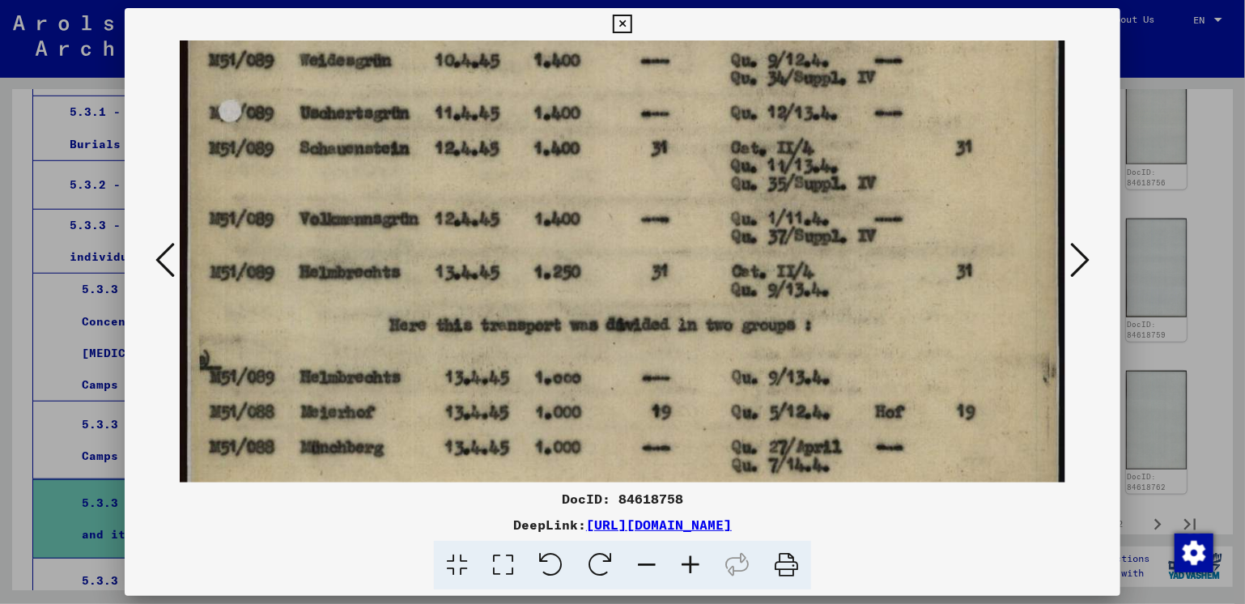
scroll to position [818, 0]
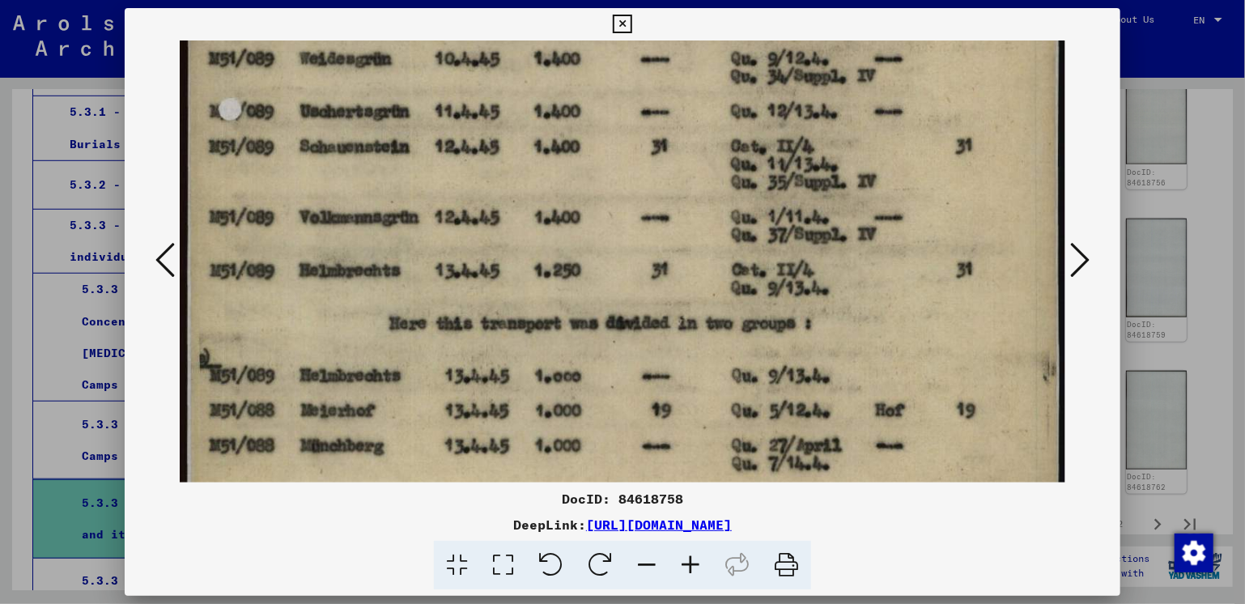
drag, startPoint x: 628, startPoint y: 415, endPoint x: 610, endPoint y: 291, distance: 125.9
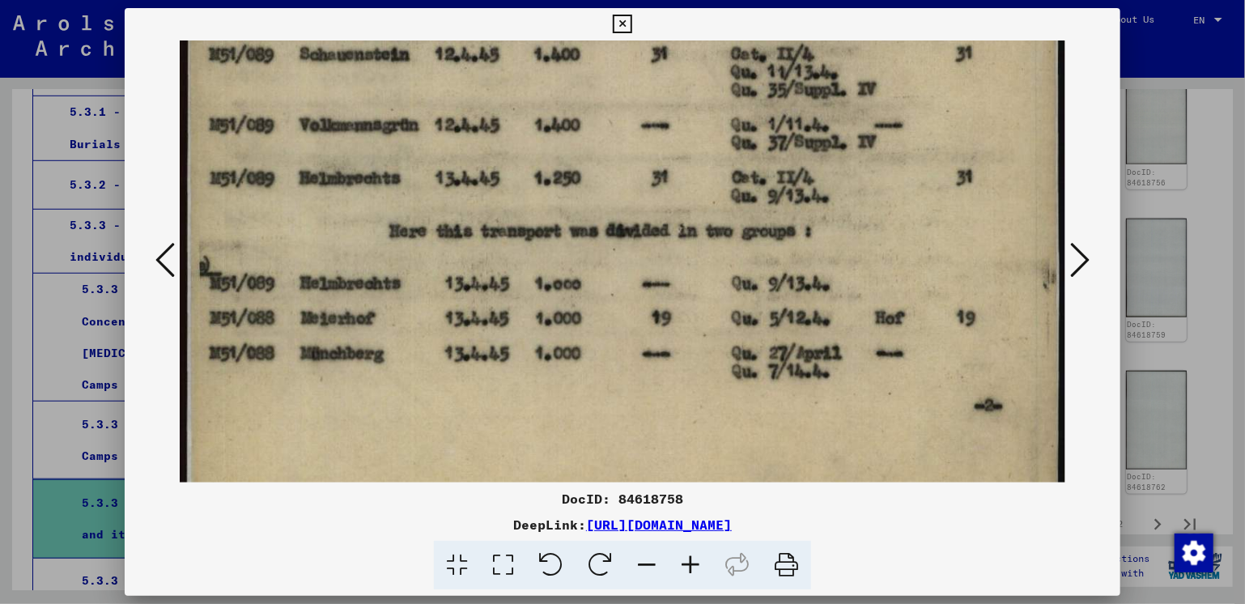
scroll to position [912, 0]
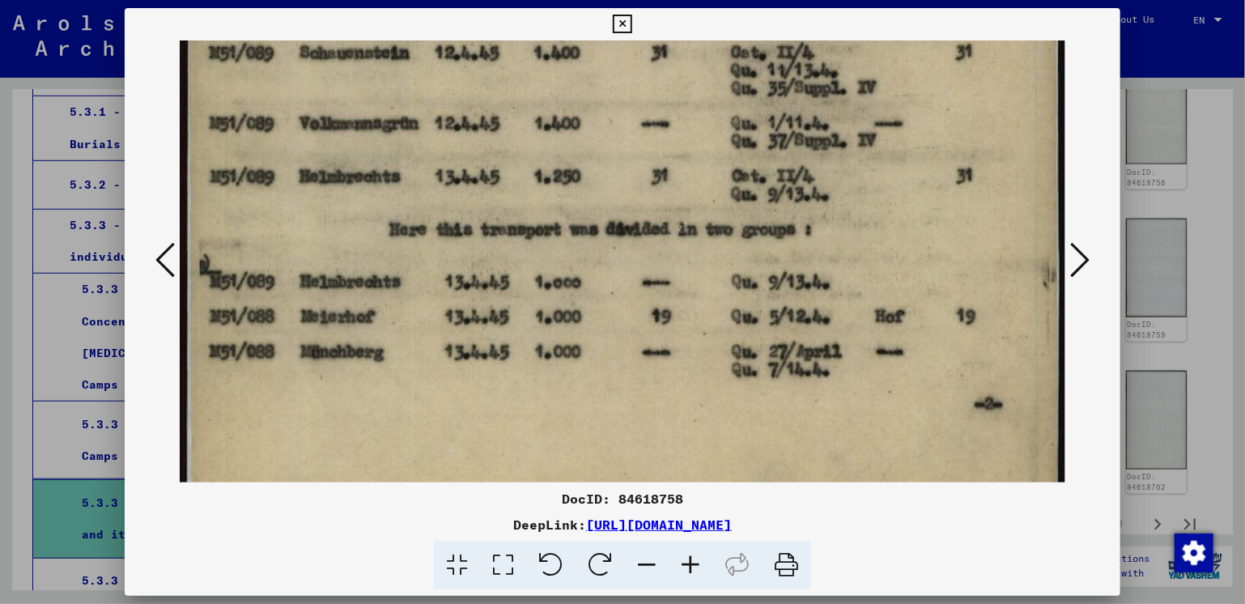
drag, startPoint x: 653, startPoint y: 354, endPoint x: 635, endPoint y: 262, distance: 93.2
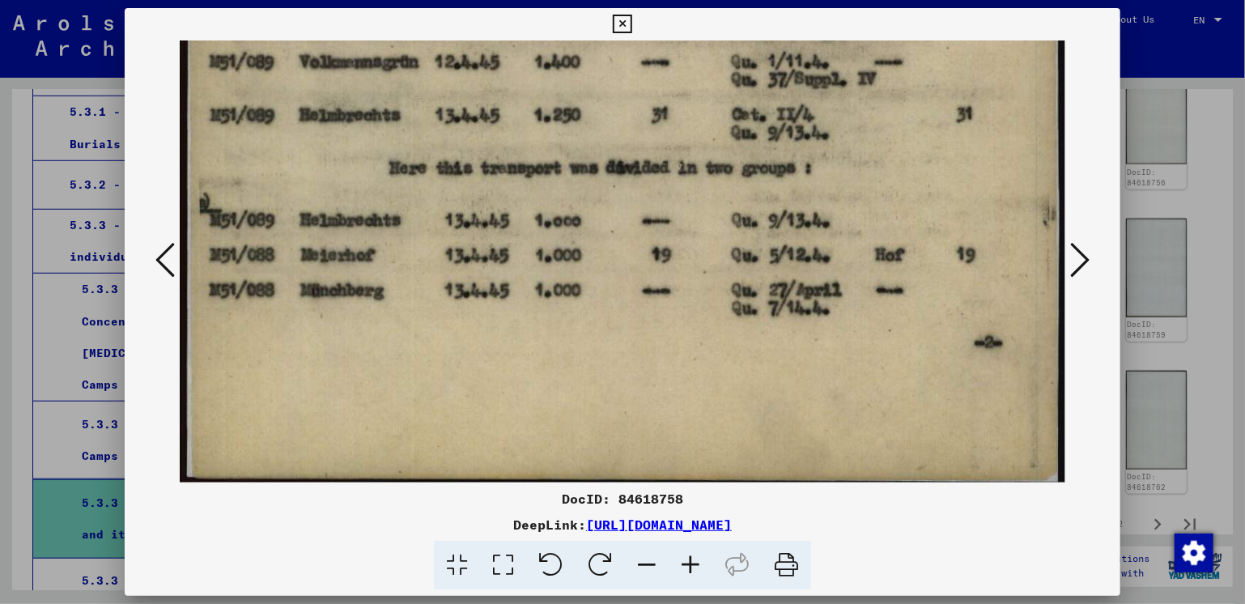
scroll to position [979, 0]
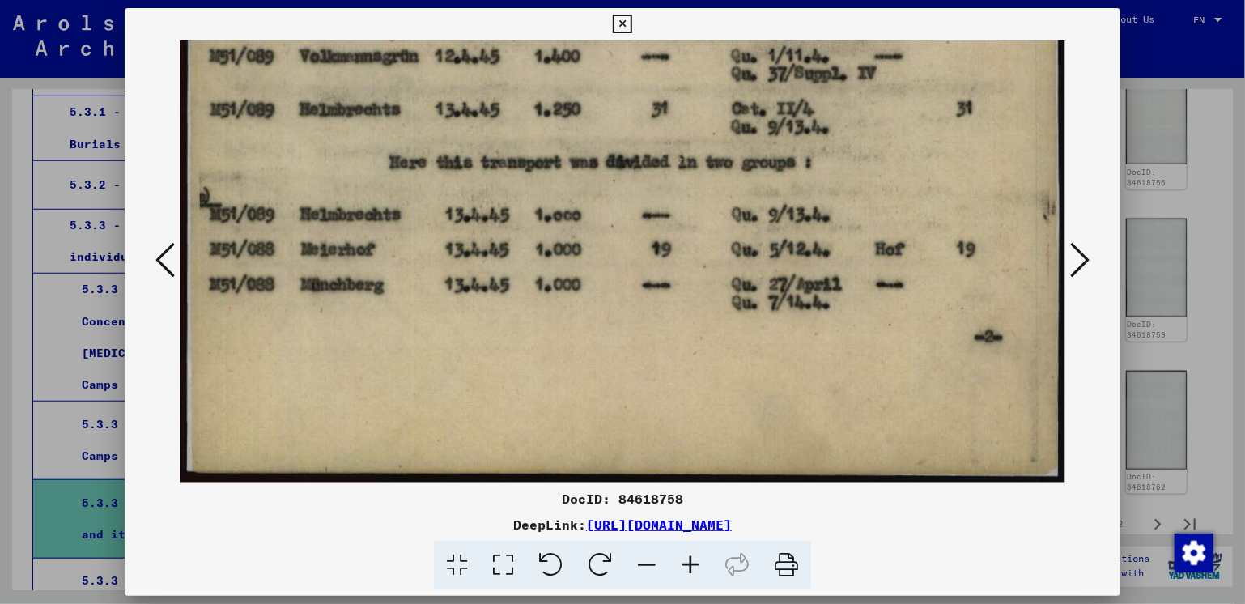
drag, startPoint x: 625, startPoint y: 425, endPoint x: 614, endPoint y: 290, distance: 135.7
click at [621, 21] on icon at bounding box center [622, 24] width 19 height 19
